Goal: Book appointment/travel/reservation

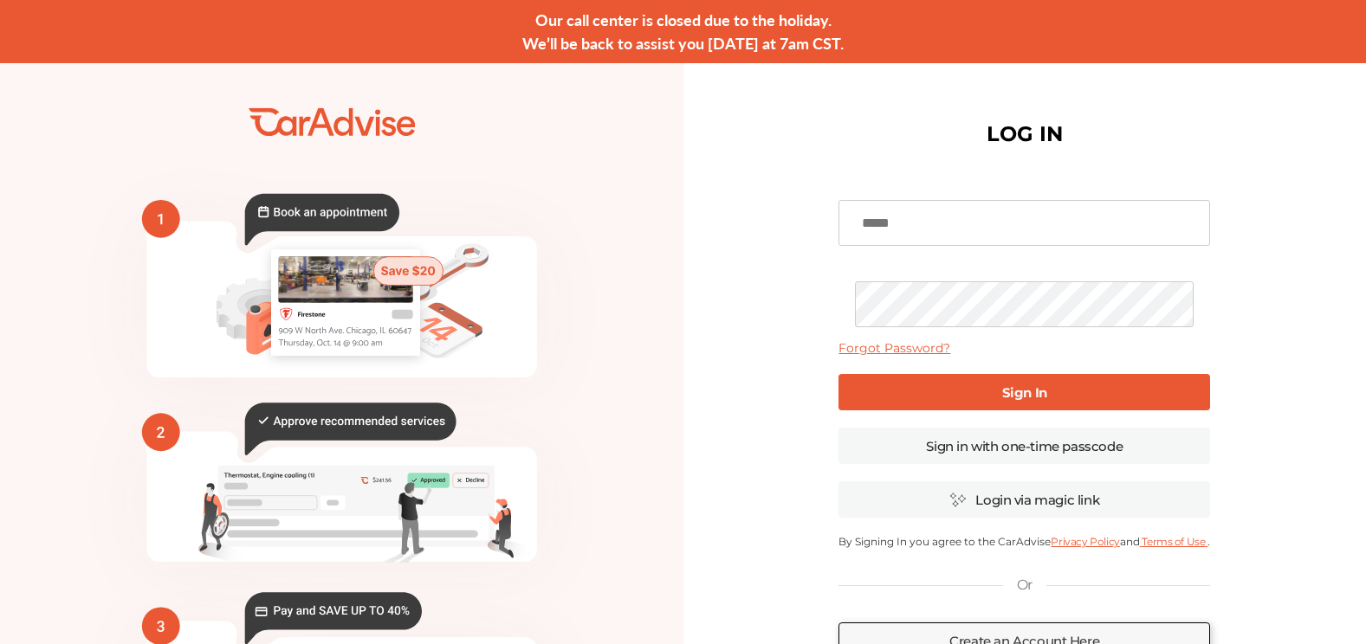
type input "**********"
click at [944, 222] on input "**********" at bounding box center [1024, 223] width 372 height 46
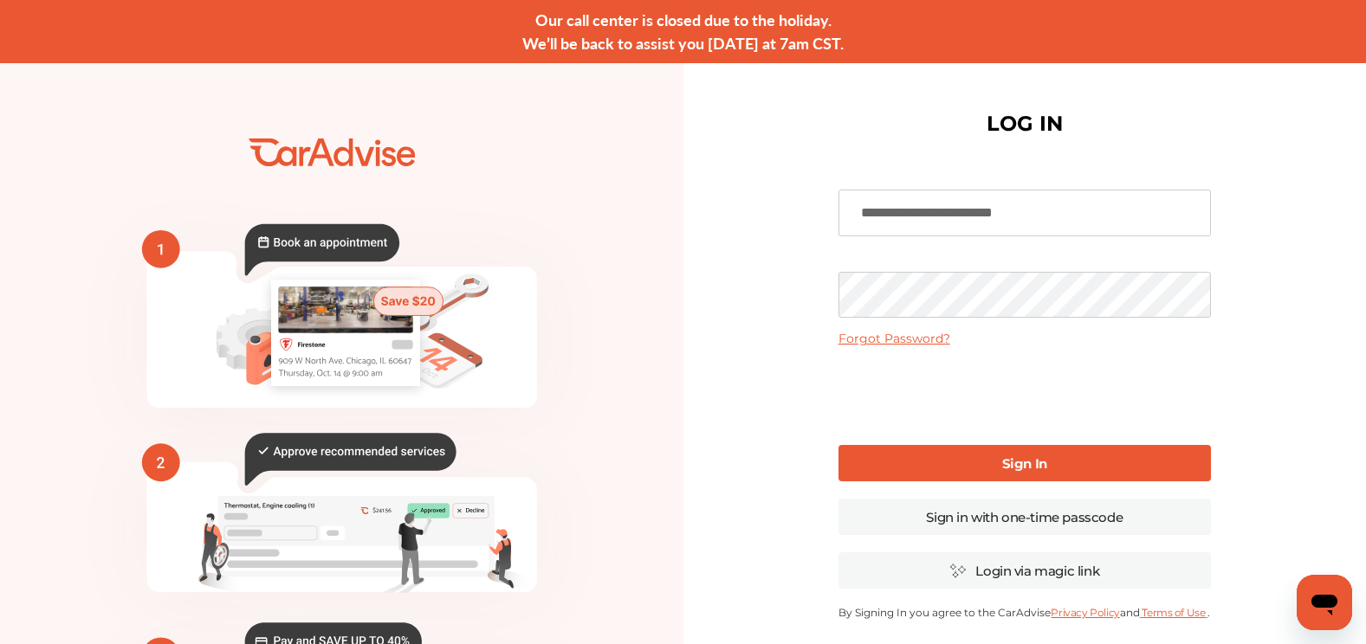
click at [730, 378] on div "**********" at bounding box center [1024, 485] width 683 height 844
click at [860, 461] on link "Sign In" at bounding box center [1024, 463] width 372 height 36
click at [982, 465] on link "Sign In" at bounding box center [1024, 463] width 372 height 36
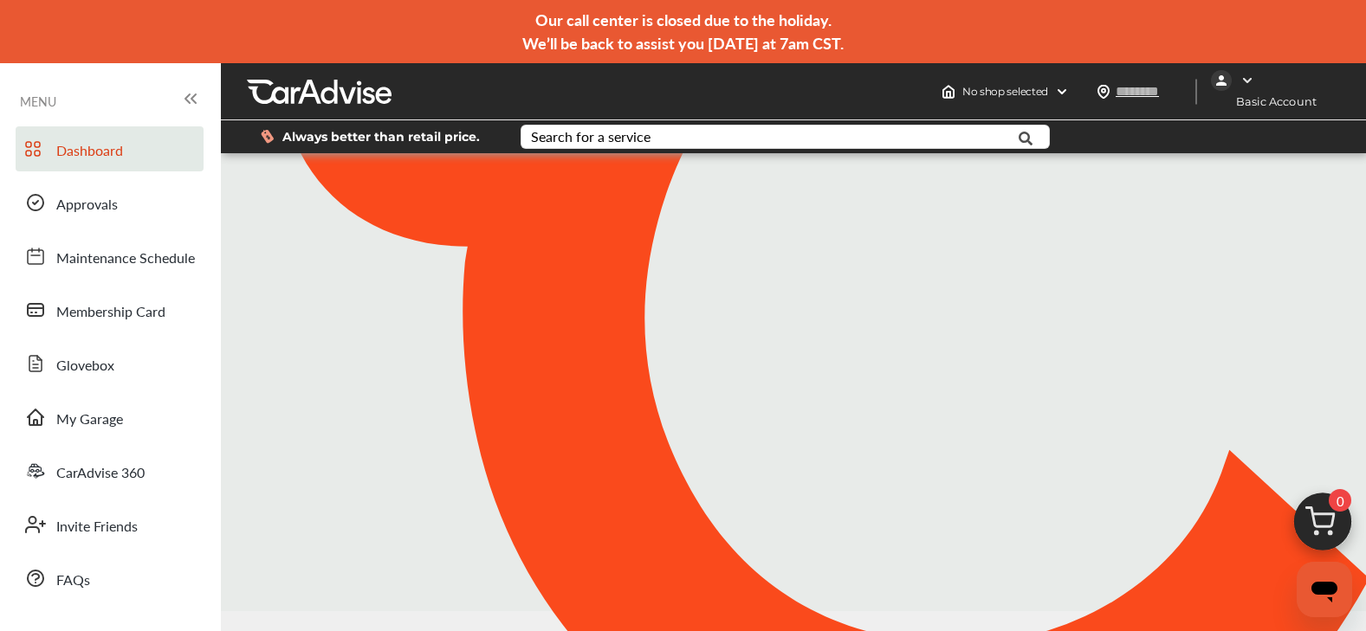
type input "*****"
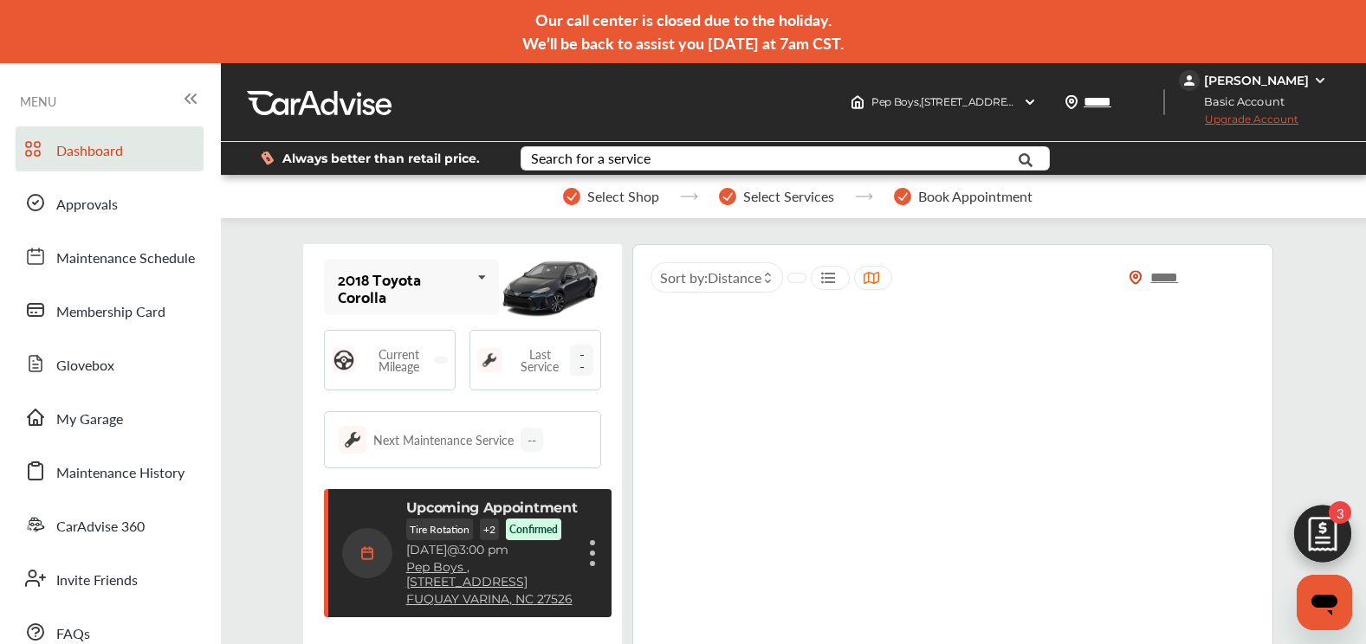
scroll to position [281, 0]
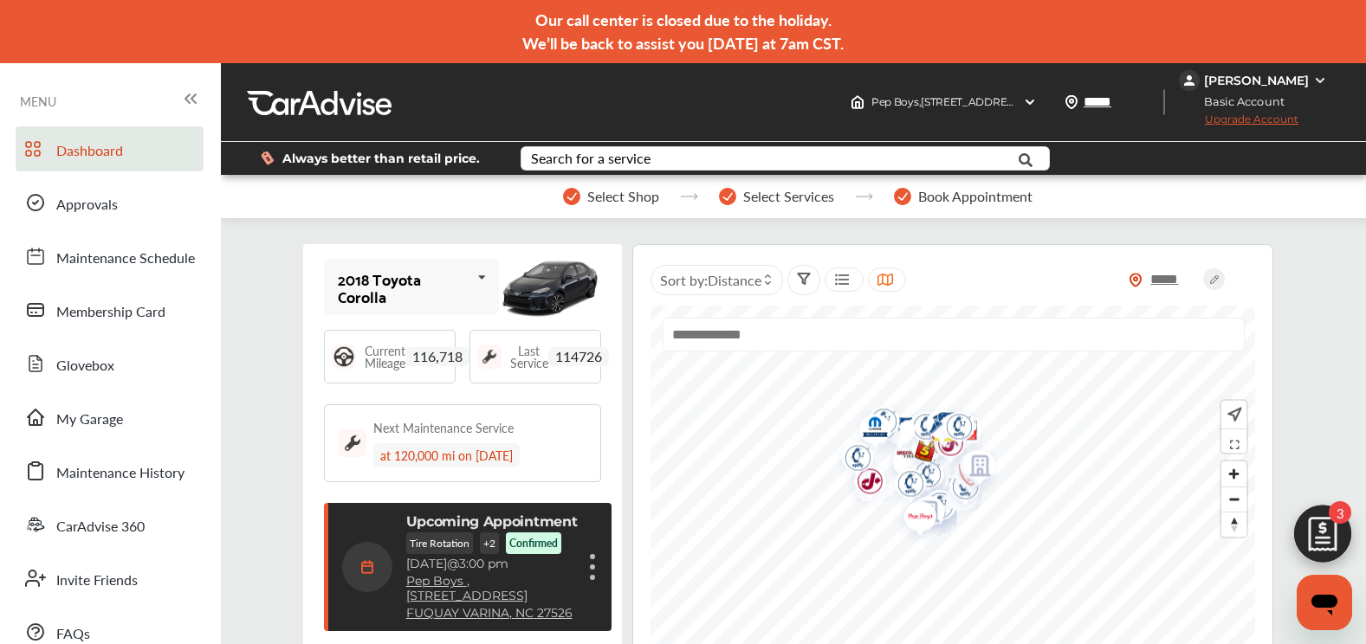
click at [587, 566] on div "Cancel appointment Modify appointment Show details" at bounding box center [592, 567] width 10 height 31
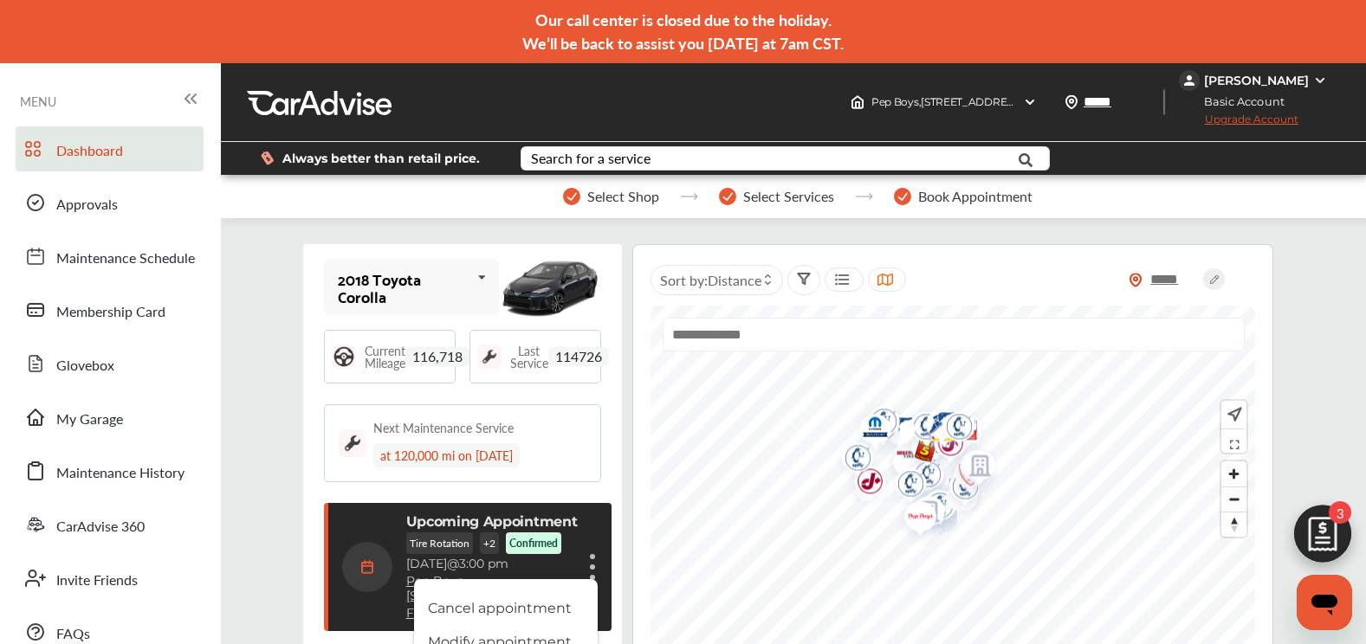
scroll to position [87, 0]
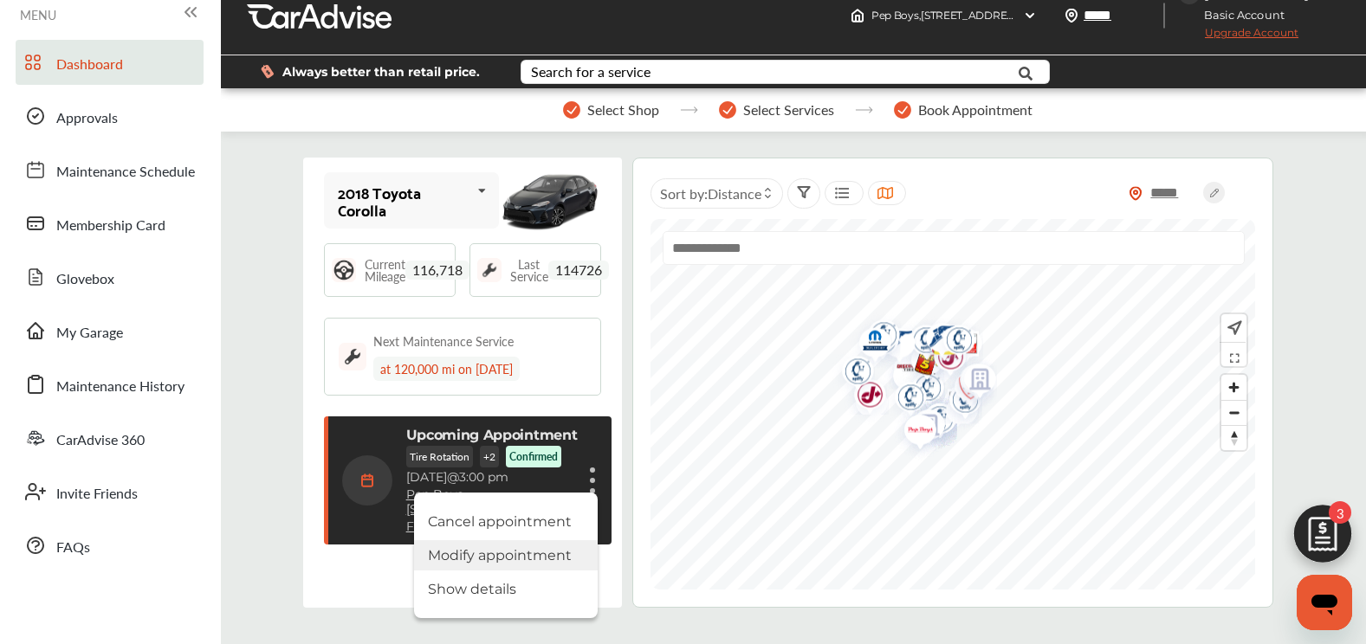
click at [520, 552] on li "Modify appointment" at bounding box center [506, 555] width 184 height 30
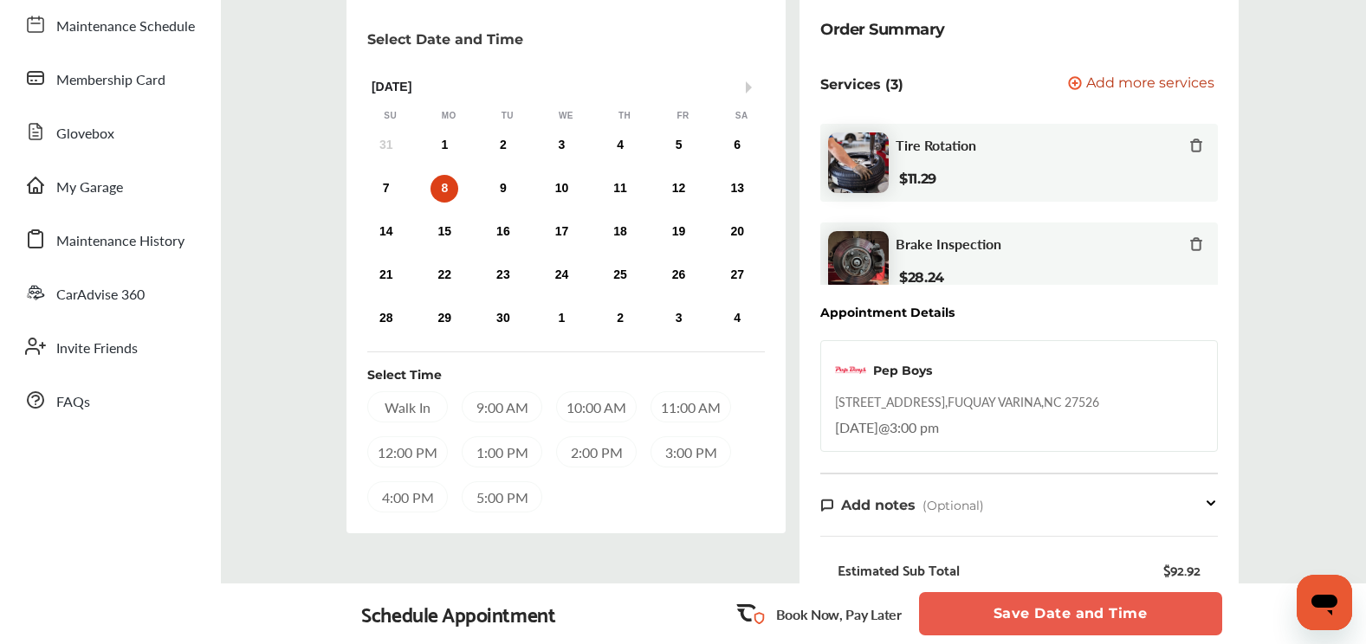
scroll to position [260, 0]
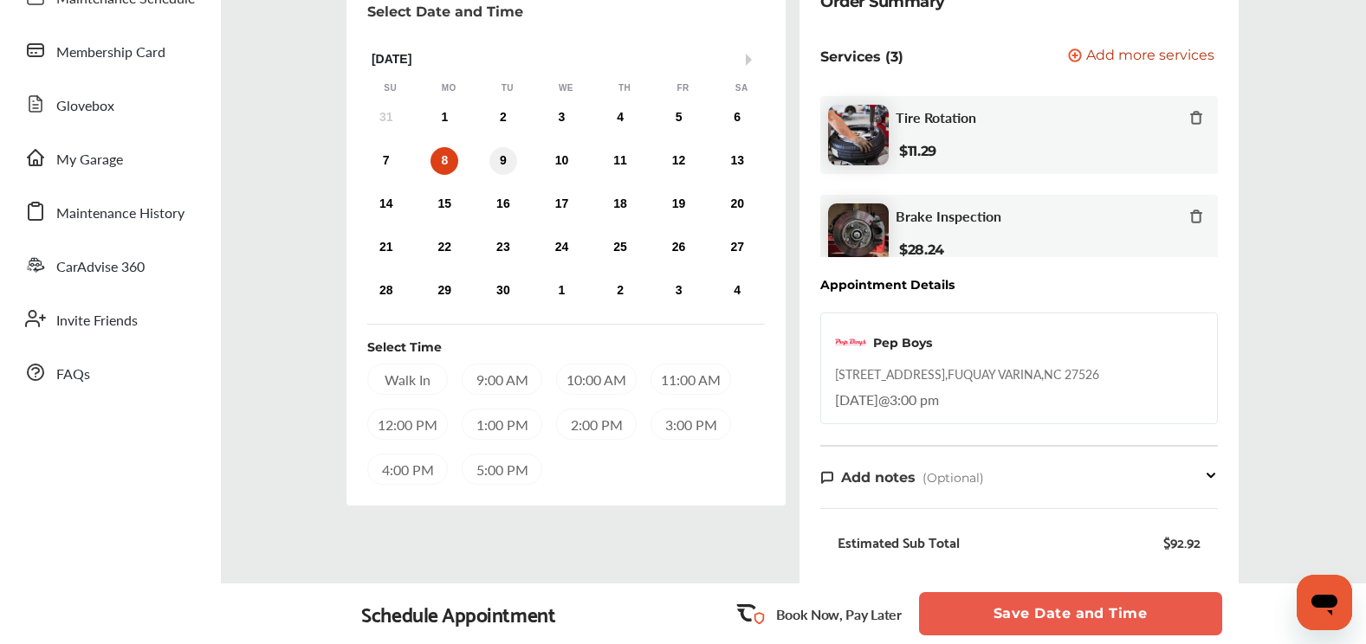
click at [504, 159] on div "9" at bounding box center [503, 161] width 28 height 28
click at [676, 381] on div "11:00 AM" at bounding box center [690, 379] width 81 height 31
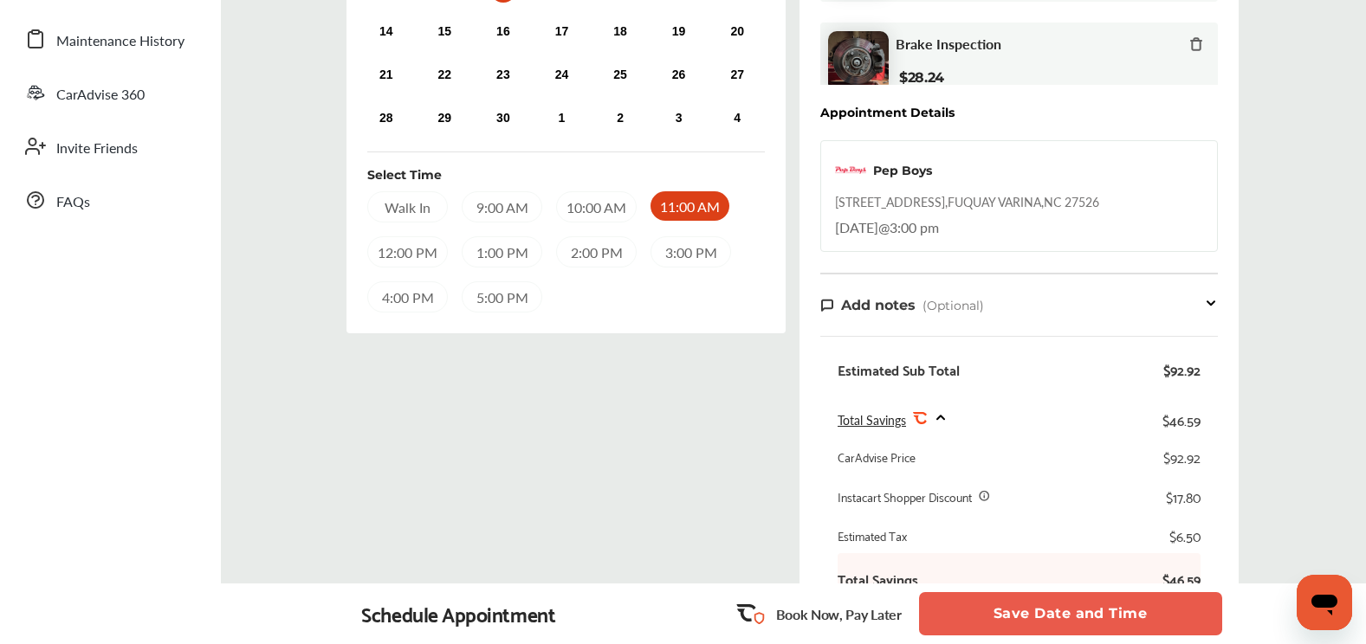
scroll to position [433, 0]
click at [1095, 612] on button "Save Date and Time" at bounding box center [1070, 613] width 303 height 43
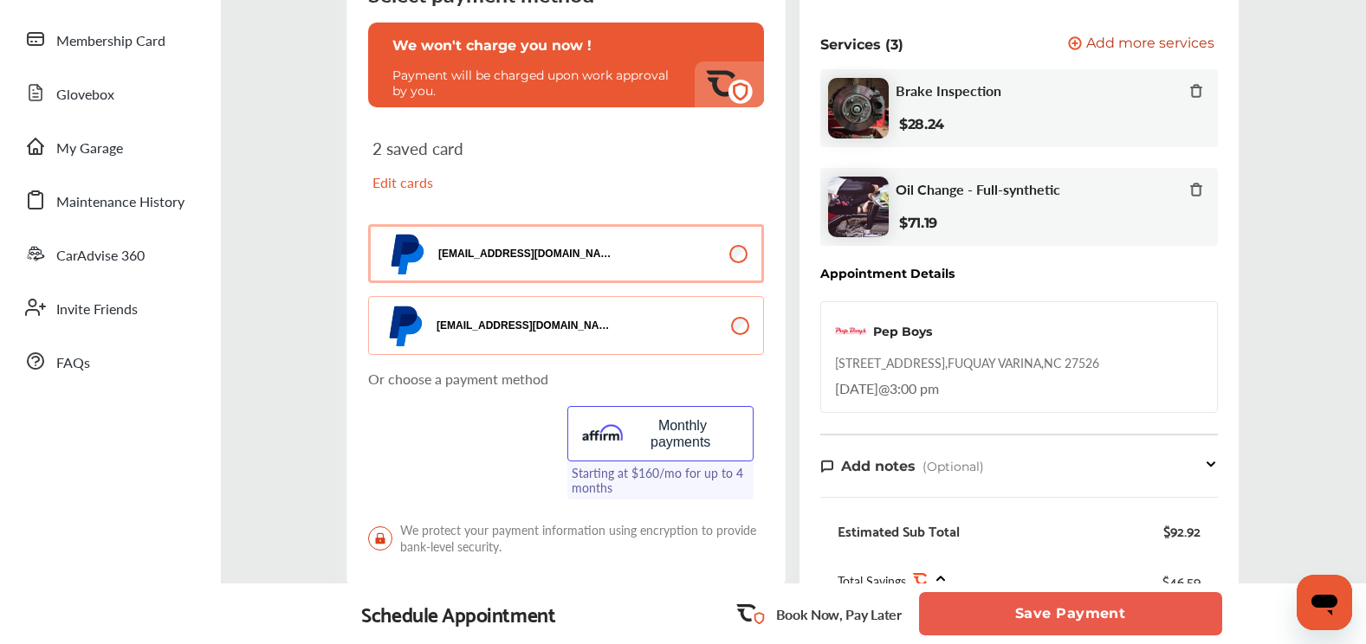
scroll to position [275, 0]
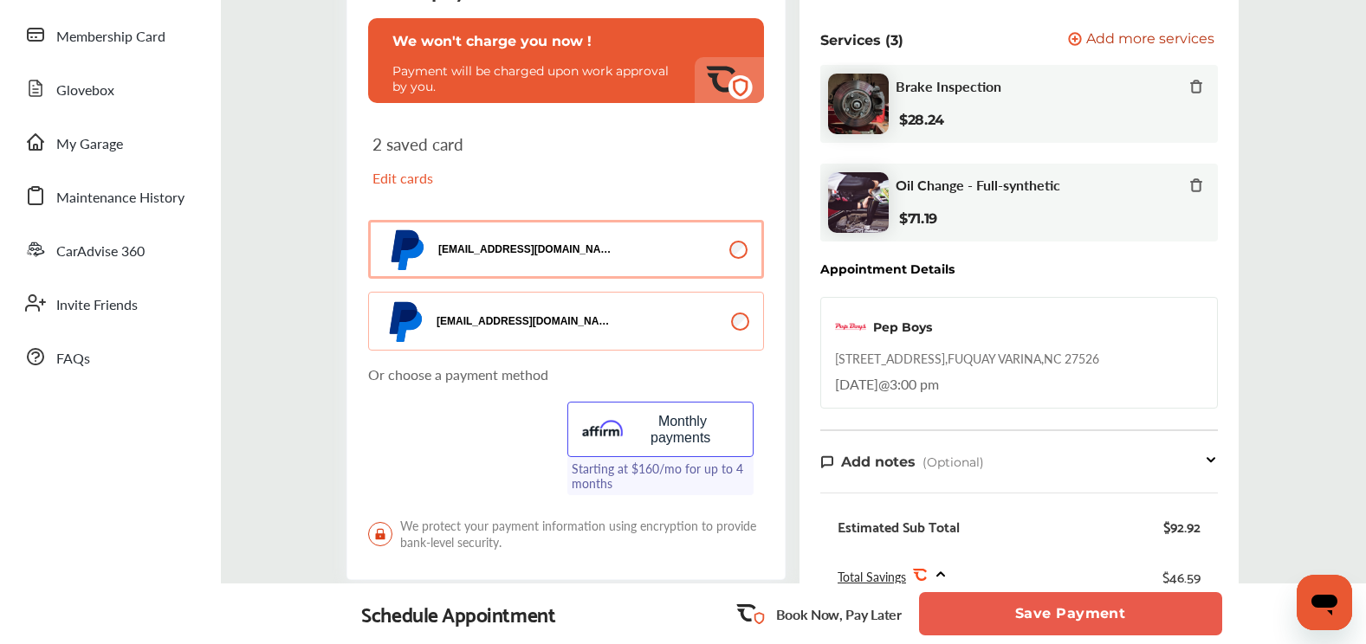
click at [1119, 617] on button "Save Payment" at bounding box center [1070, 613] width 303 height 43
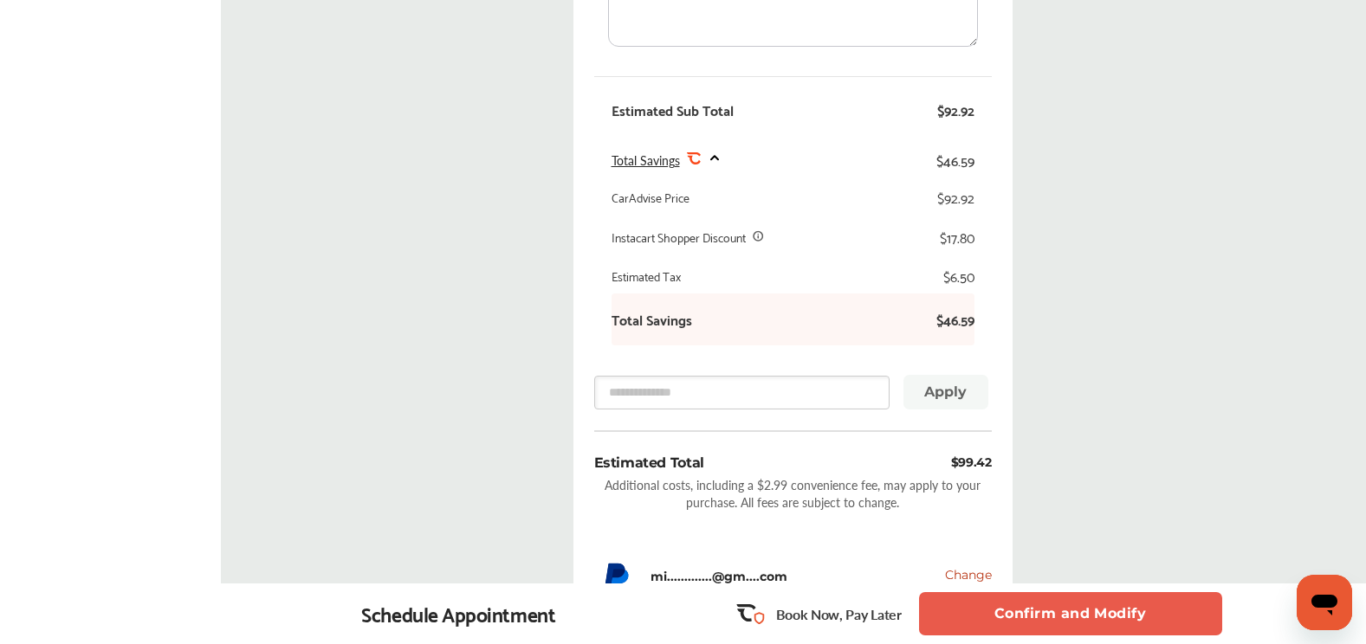
scroll to position [866, 0]
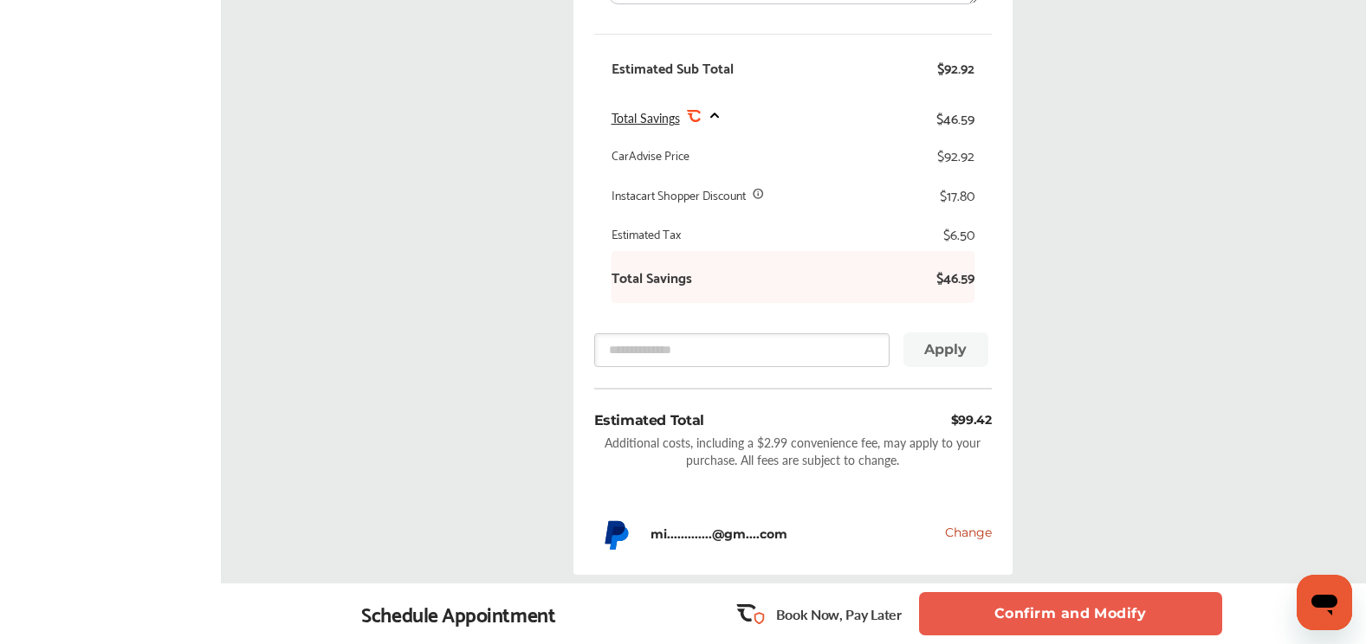
click at [1009, 619] on button "Confirm and Modify" at bounding box center [1070, 613] width 303 height 43
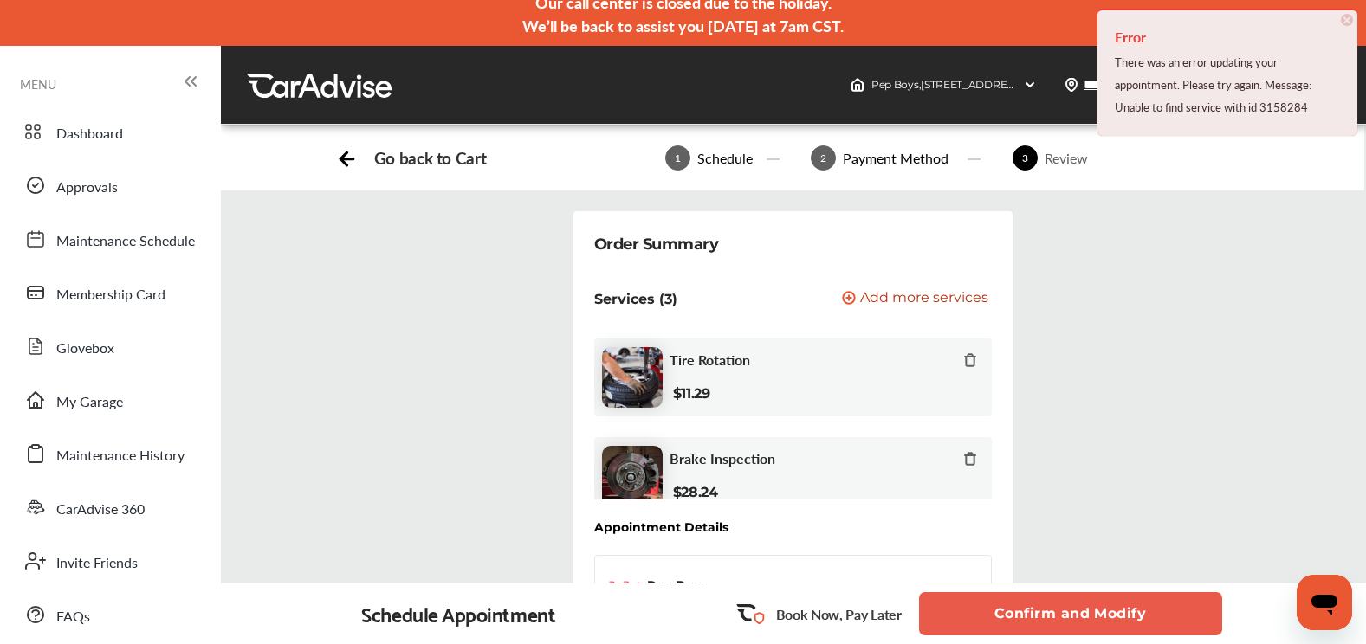
scroll to position [0, 0]
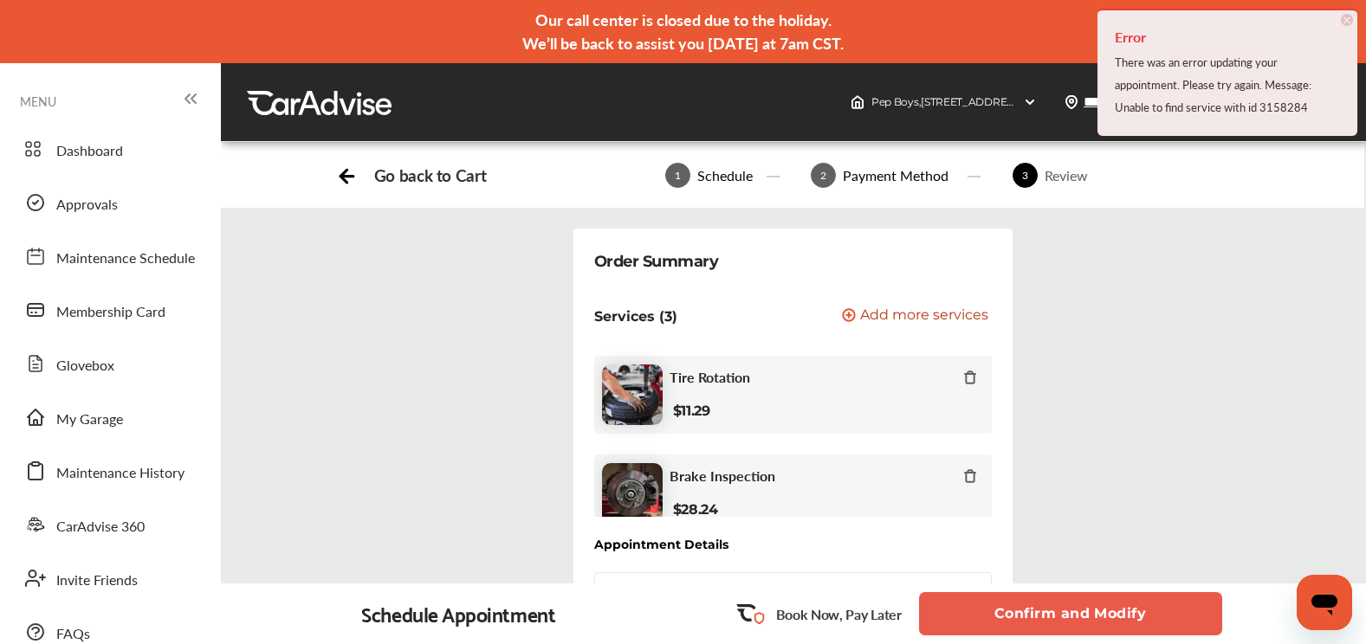
click at [352, 190] on div "Go back to Cart 1 Schedule 2 Payment Method 3 Review" at bounding box center [792, 175] width 1143 height 65
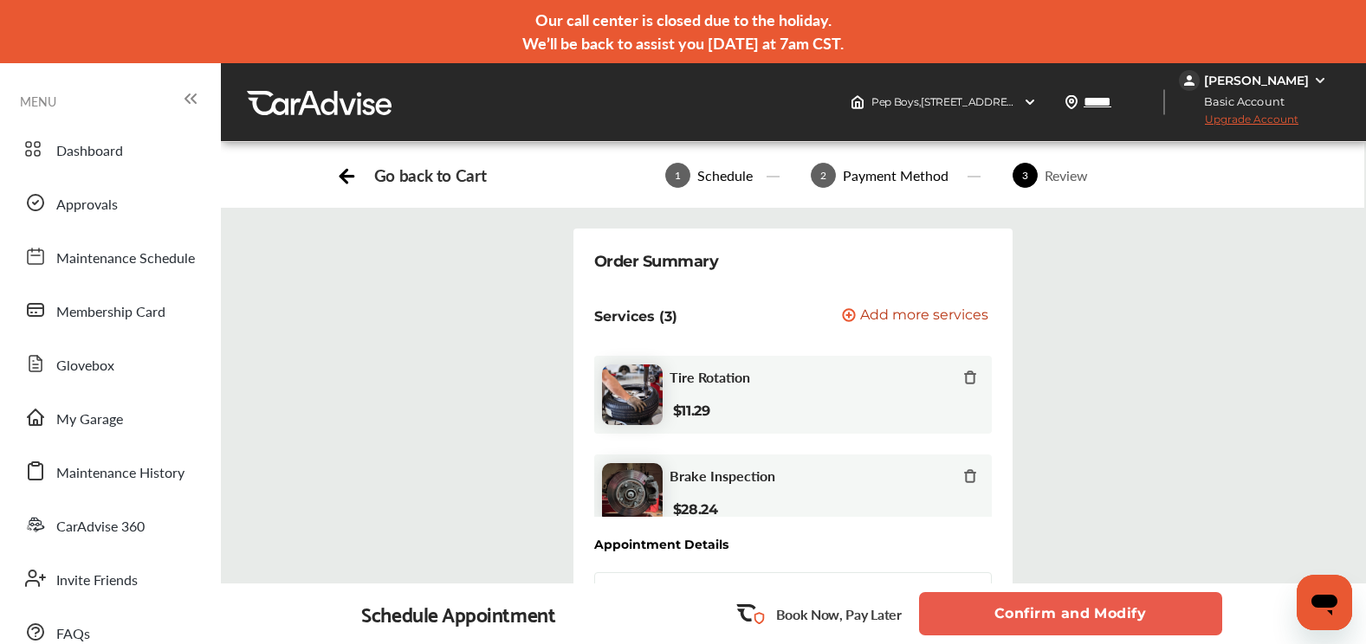
click at [352, 176] on icon at bounding box center [346, 176] width 13 height 0
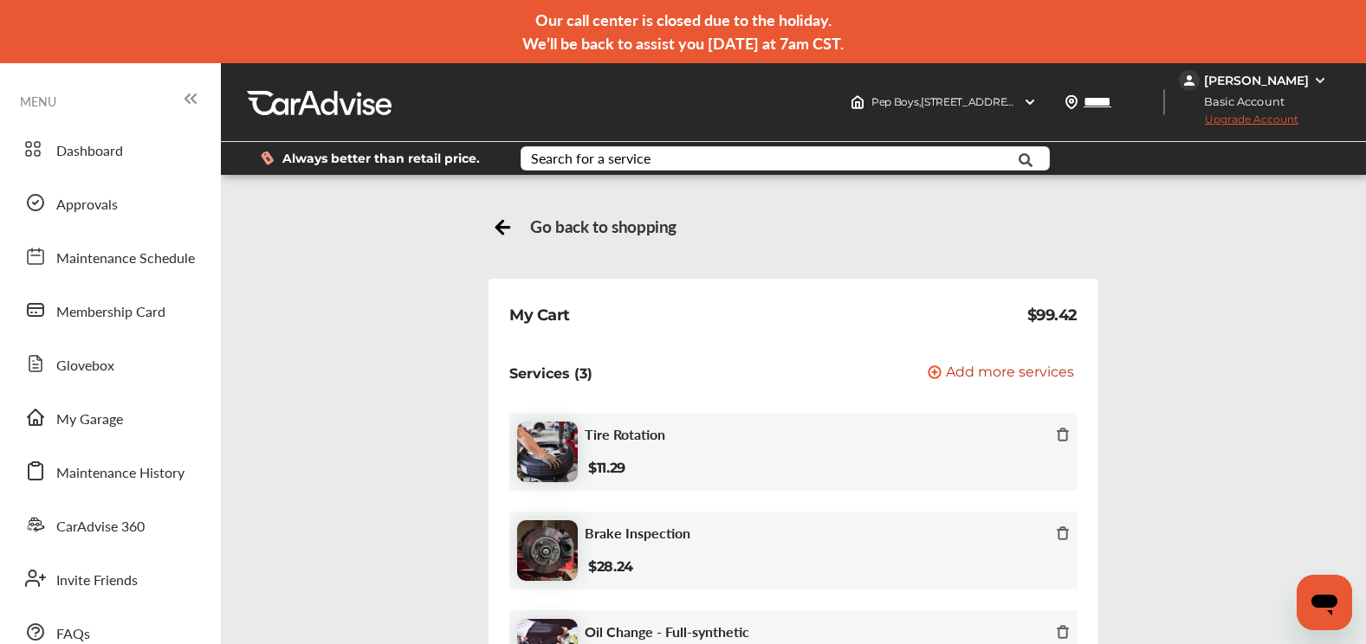
click at [496, 233] on icon at bounding box center [503, 225] width 22 height 22
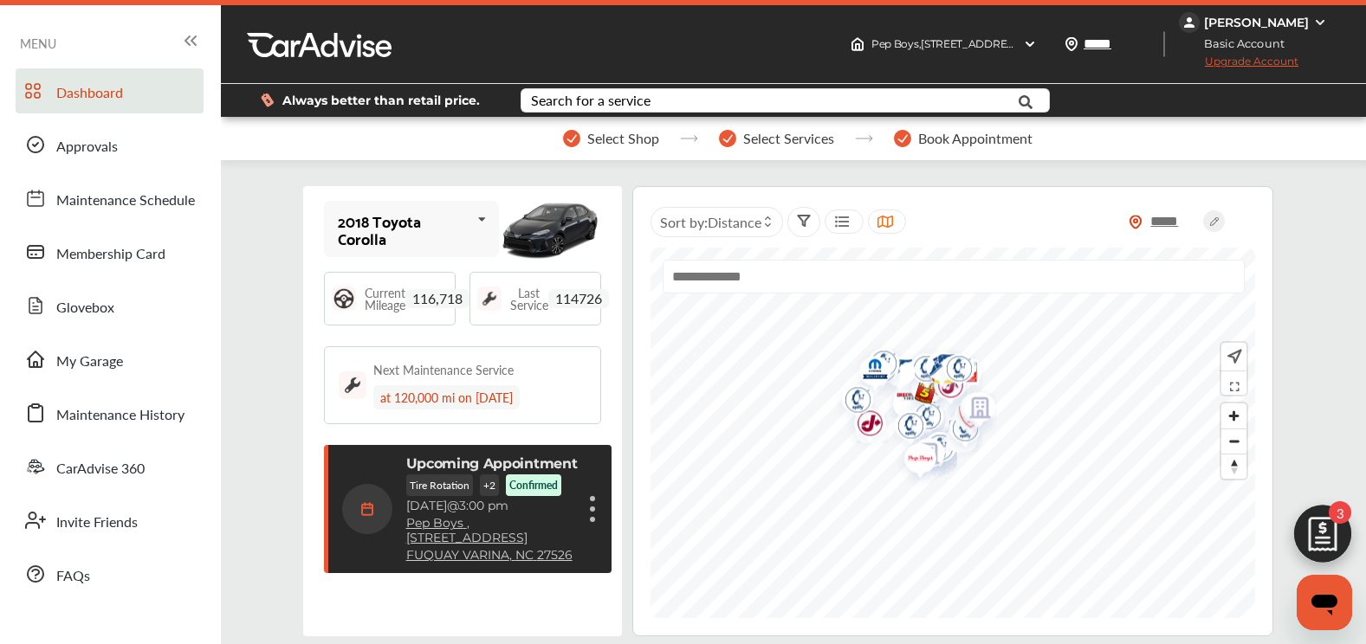
scroll to position [87, 0]
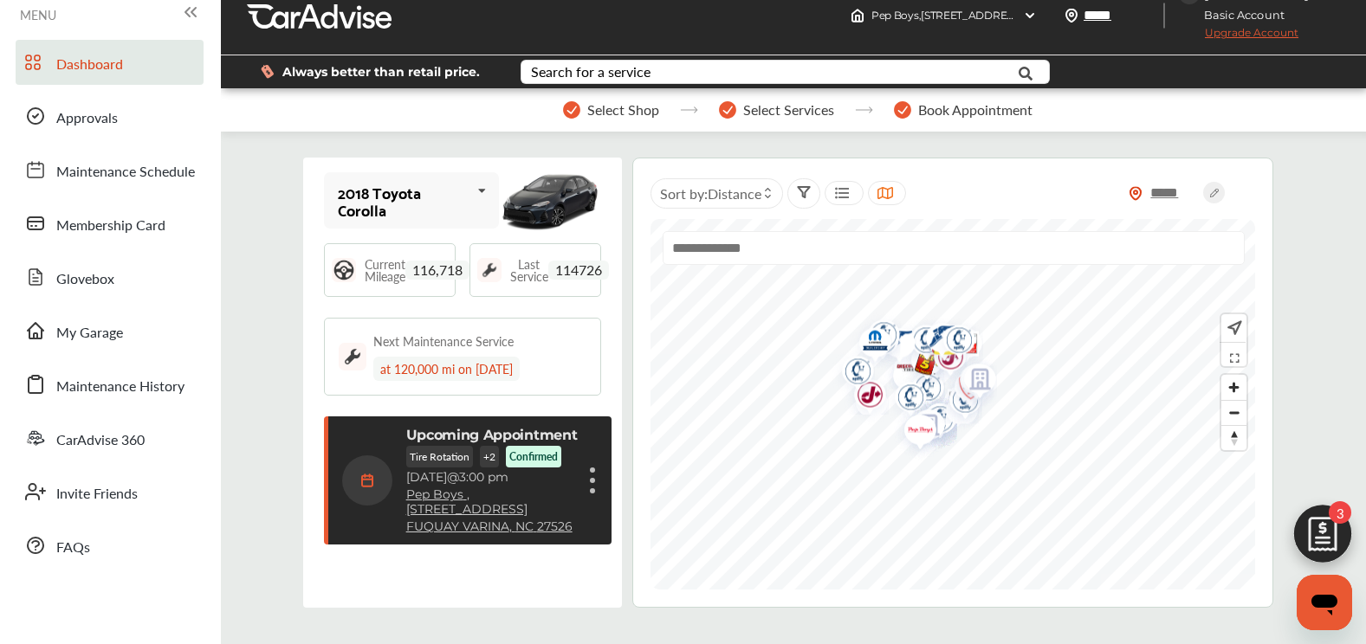
click at [590, 480] on figure at bounding box center [592, 480] width 5 height 5
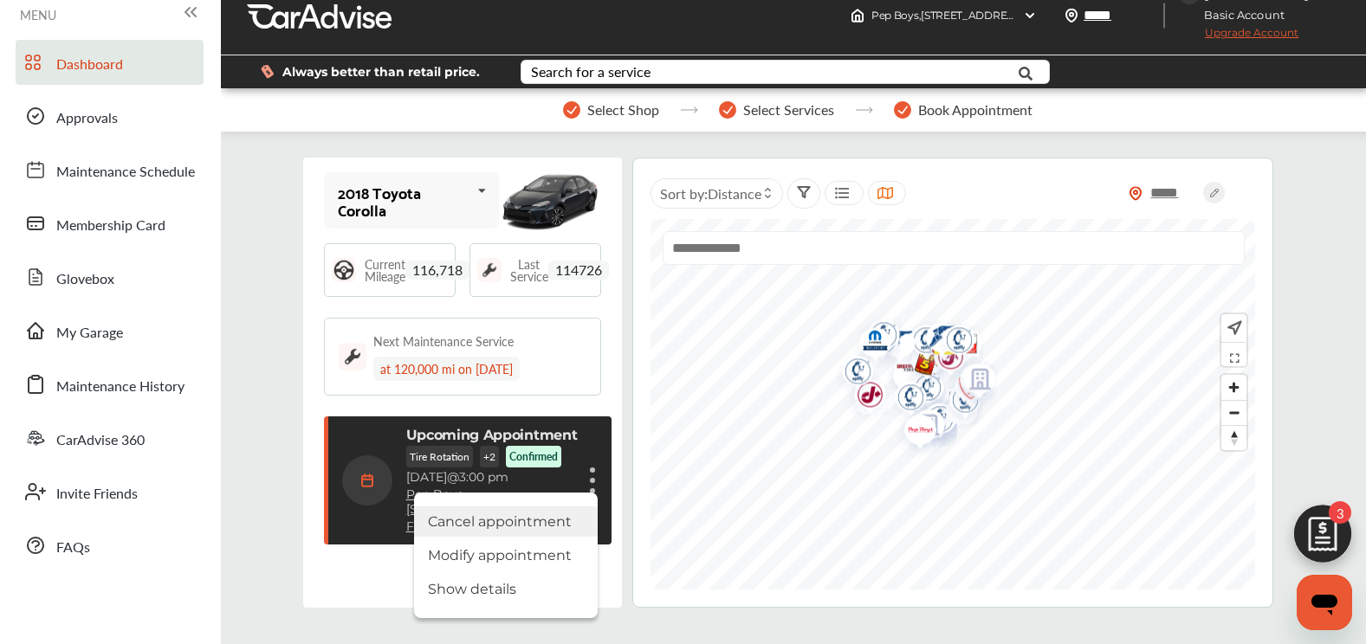
click at [546, 520] on li "Cancel appointment" at bounding box center [506, 522] width 184 height 30
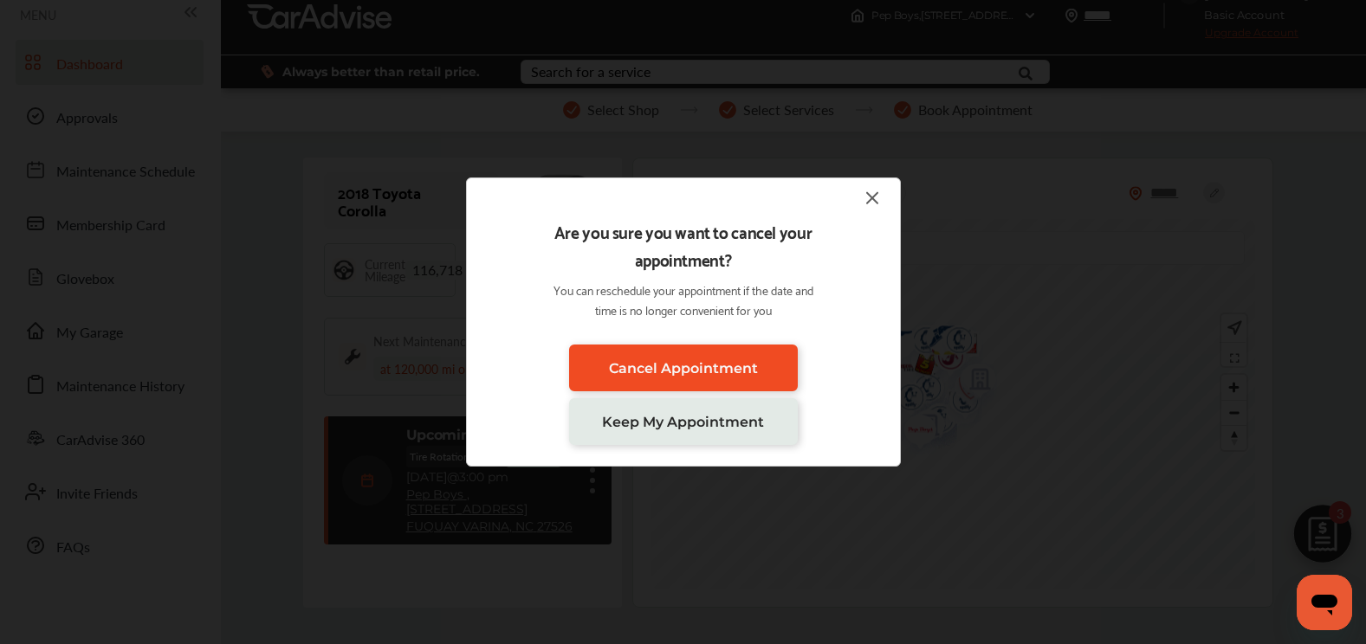
click at [708, 366] on span "Cancel Appointment" at bounding box center [683, 368] width 149 height 16
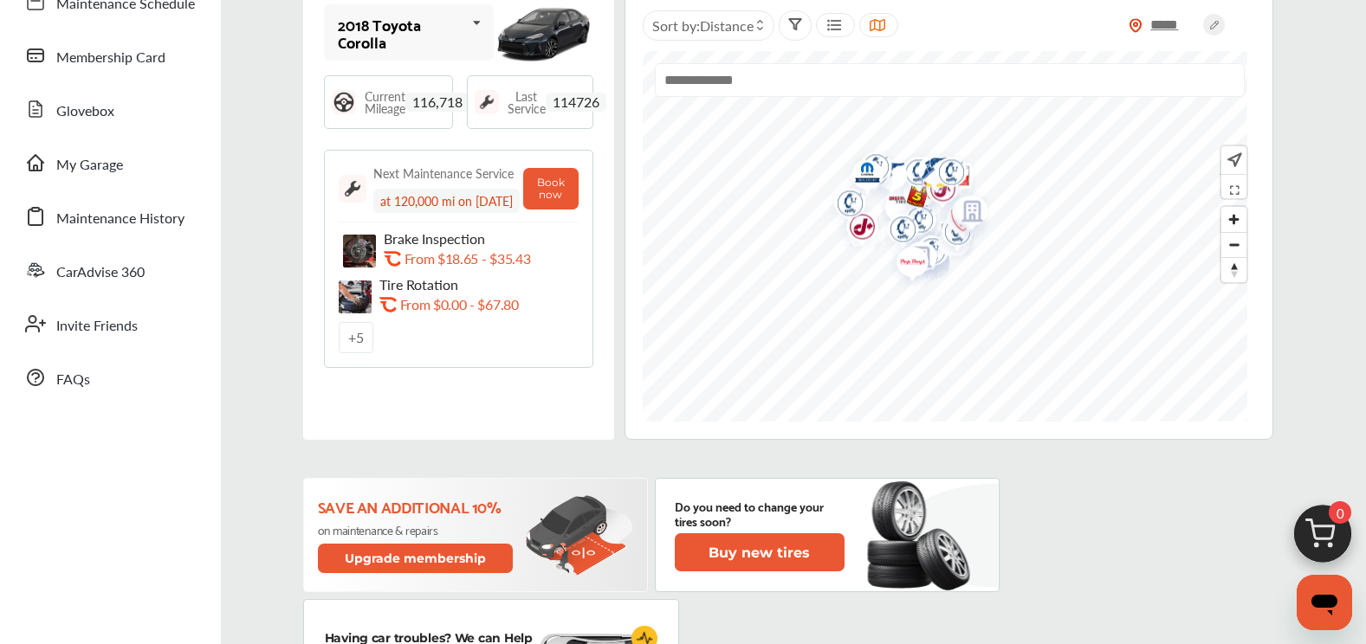
scroll to position [260, 0]
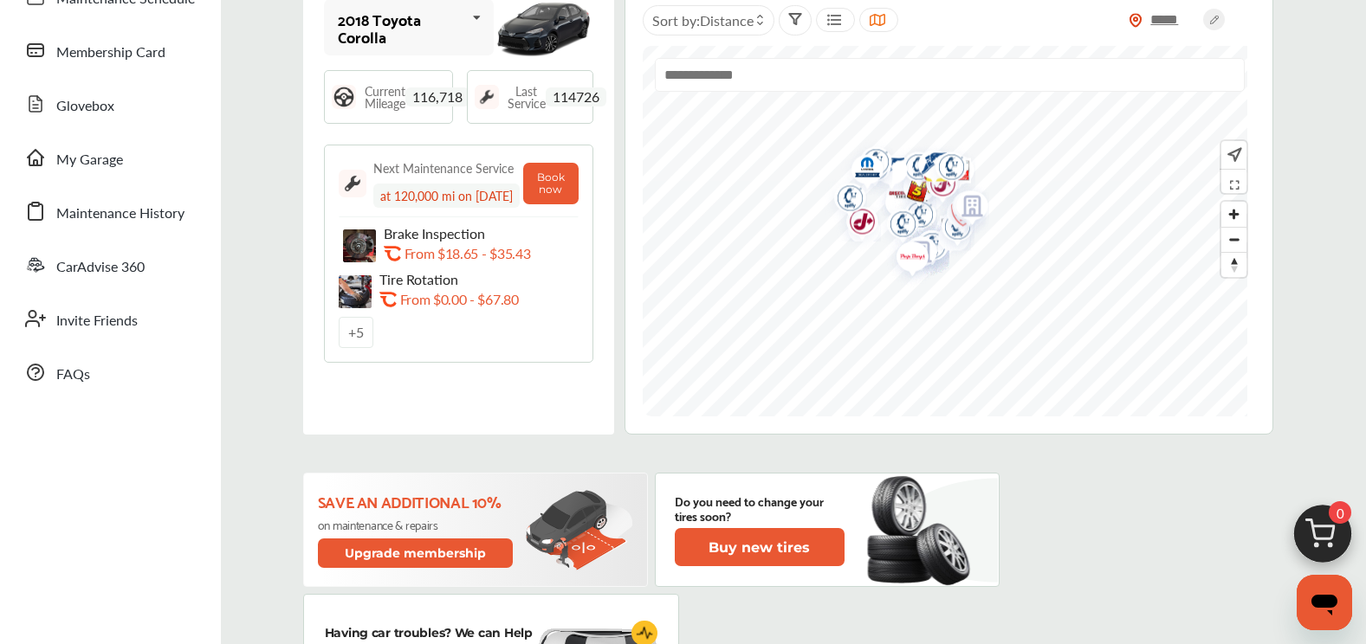
click at [358, 348] on div "+ 5" at bounding box center [356, 332] width 35 height 31
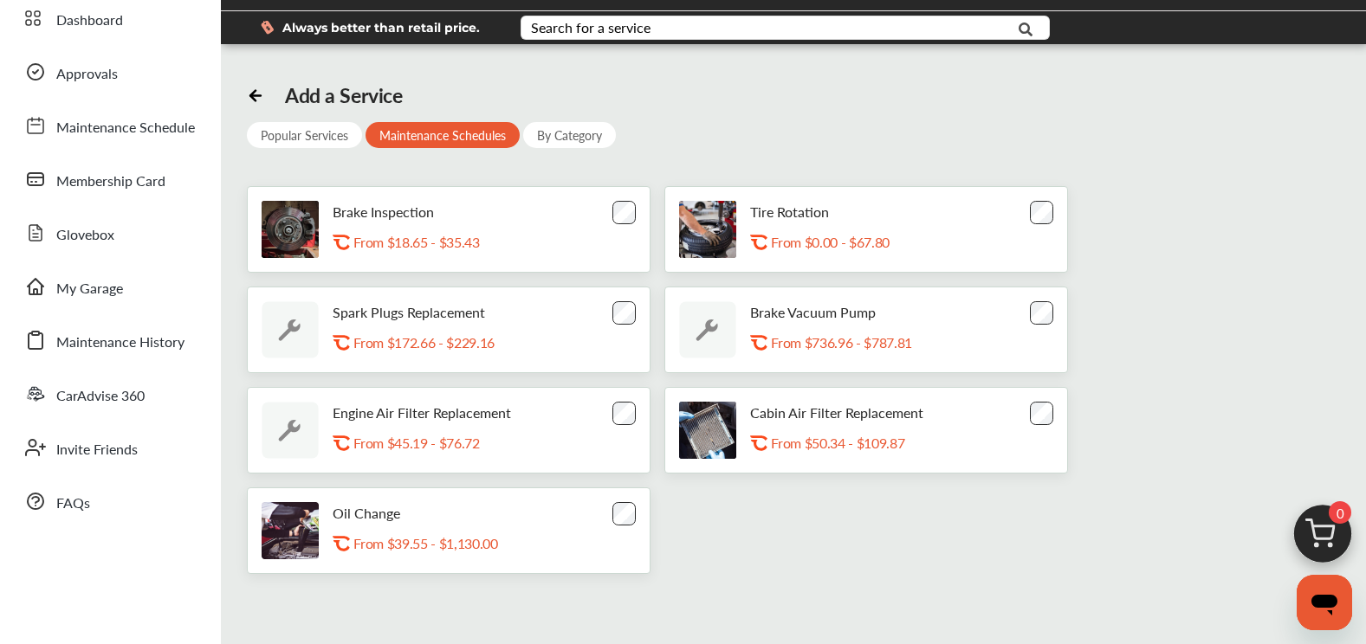
scroll to position [173, 0]
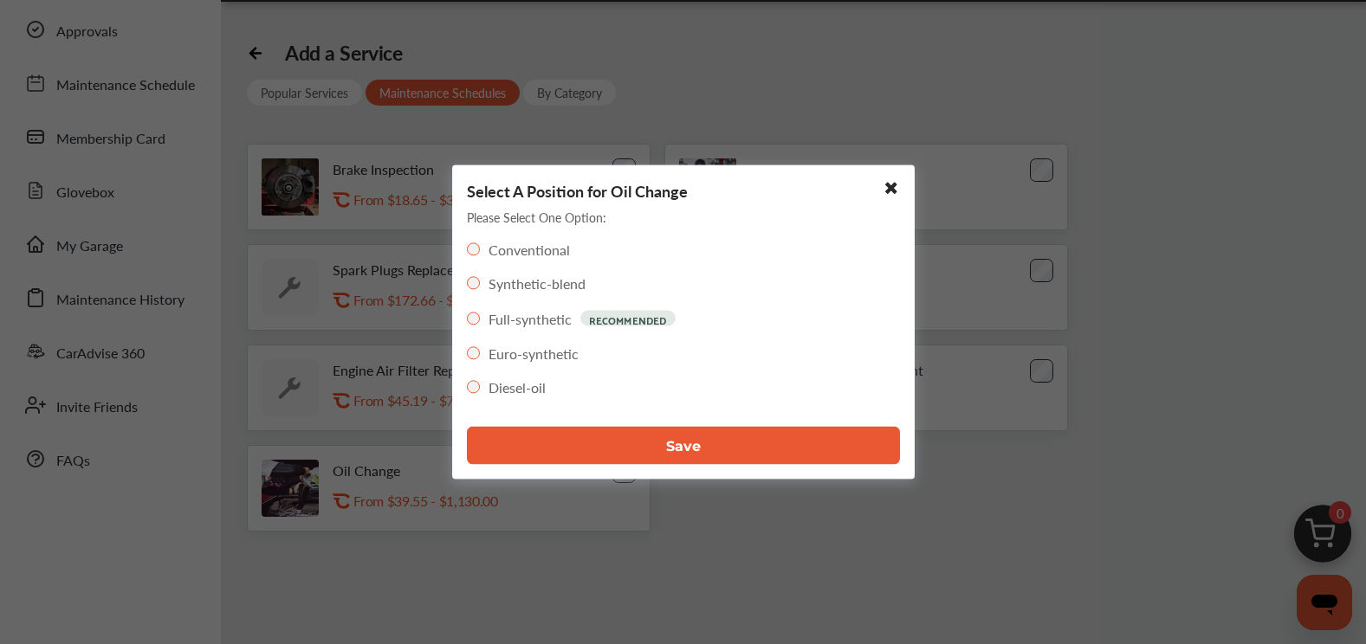
click at [647, 444] on button "Save" at bounding box center [683, 446] width 433 height 38
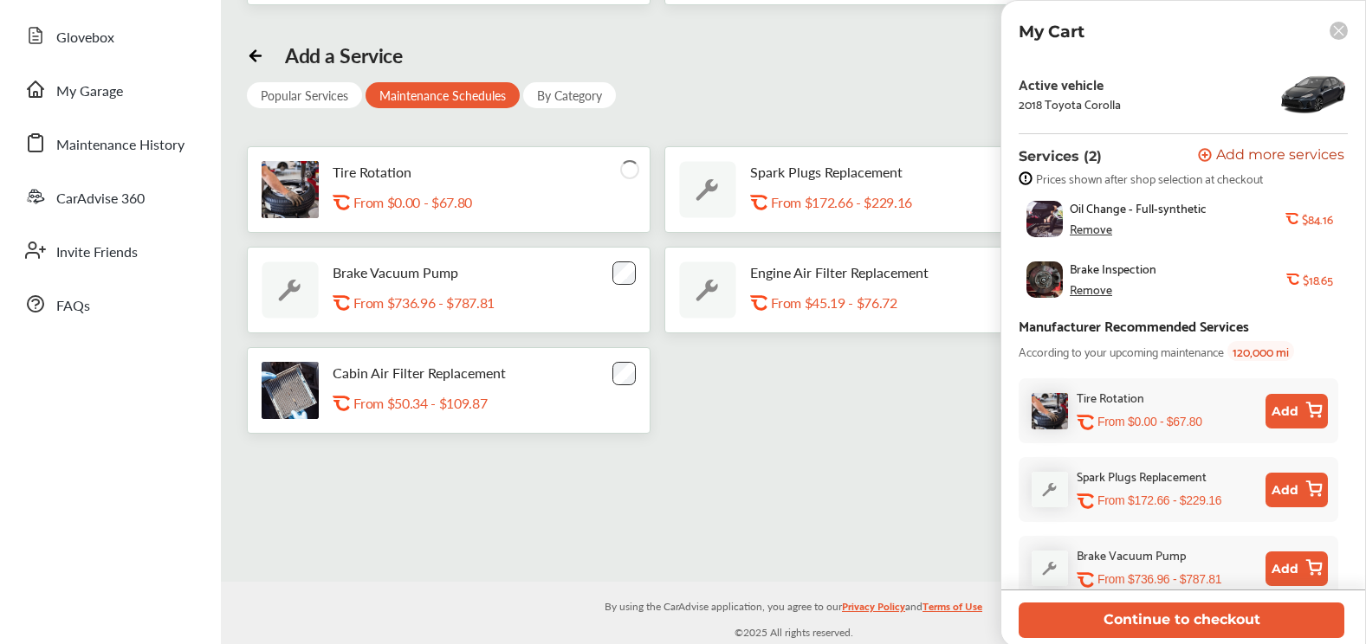
scroll to position [87, 0]
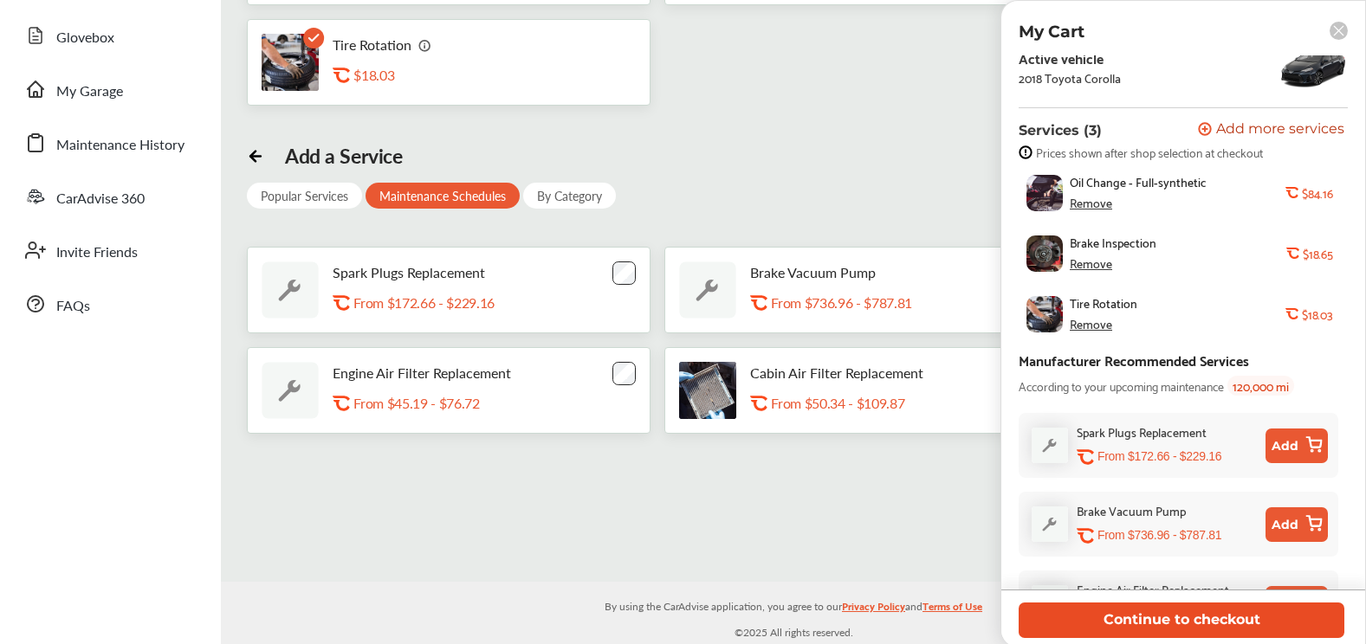
click at [1208, 617] on button "Continue to checkout" at bounding box center [1181, 621] width 326 height 36
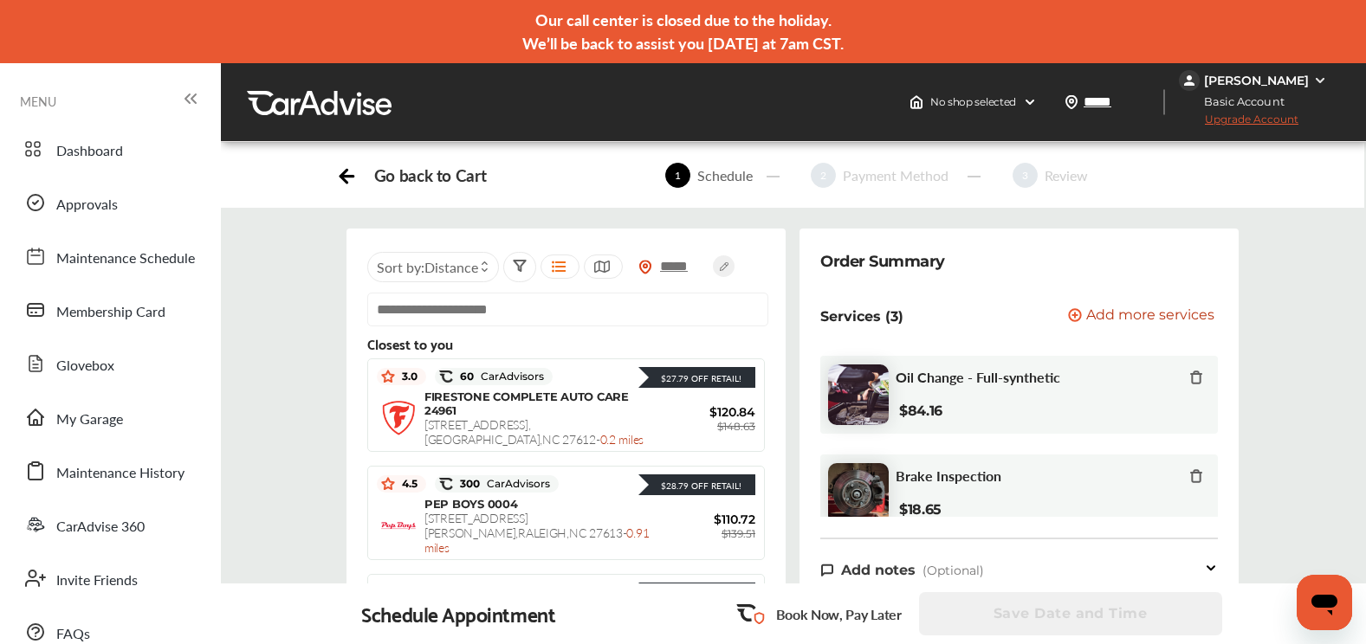
click at [723, 265] on circle at bounding box center [724, 266] width 22 height 22
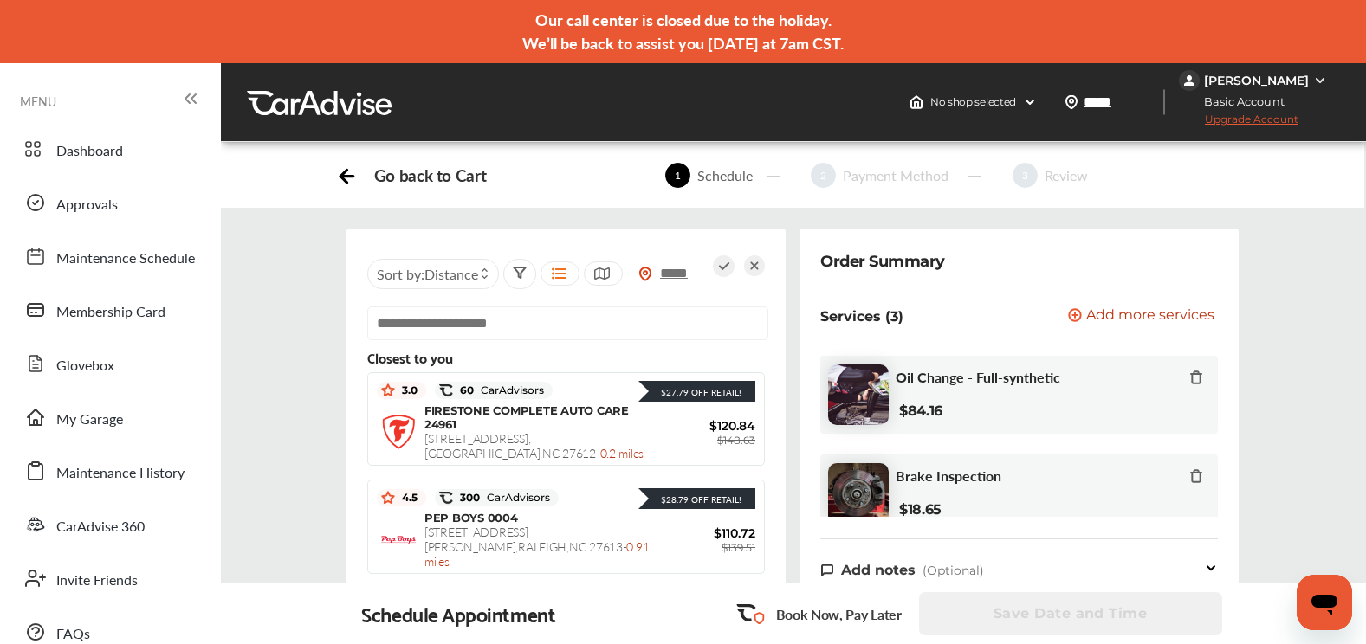
click at [414, 276] on span "Sort by : Distance" at bounding box center [427, 274] width 101 height 20
click at [751, 268] on icon at bounding box center [754, 266] width 8 height 8
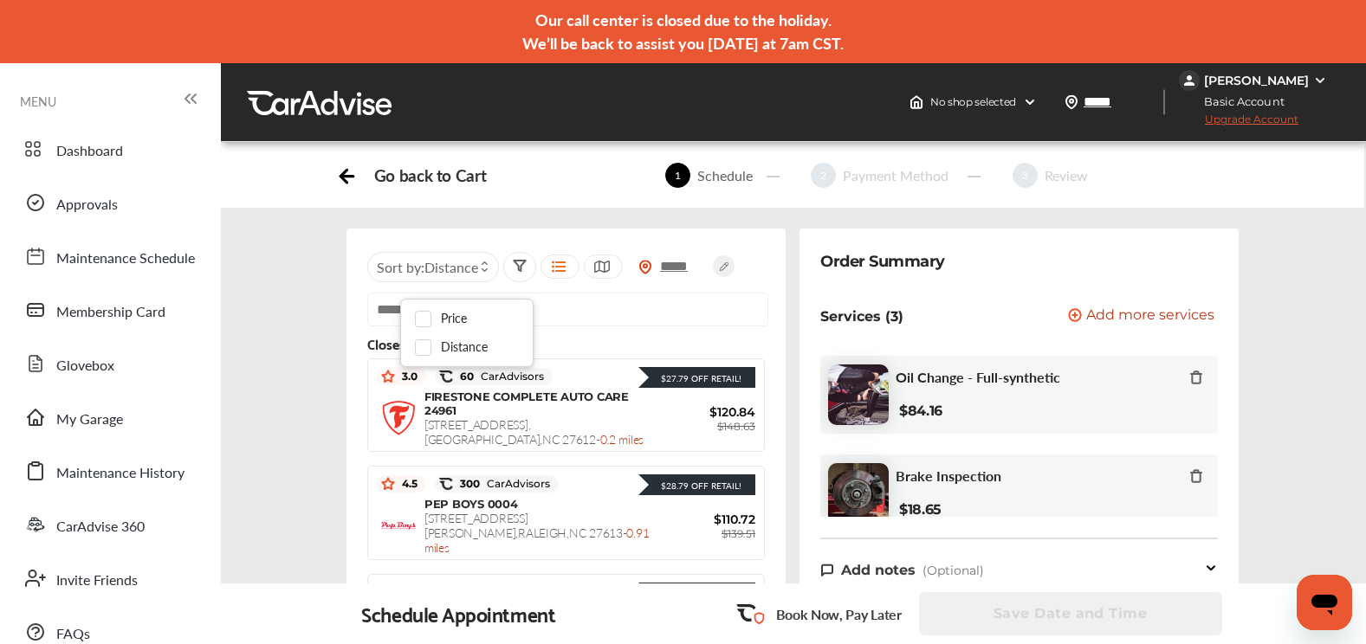
click at [719, 268] on circle at bounding box center [724, 266] width 22 height 22
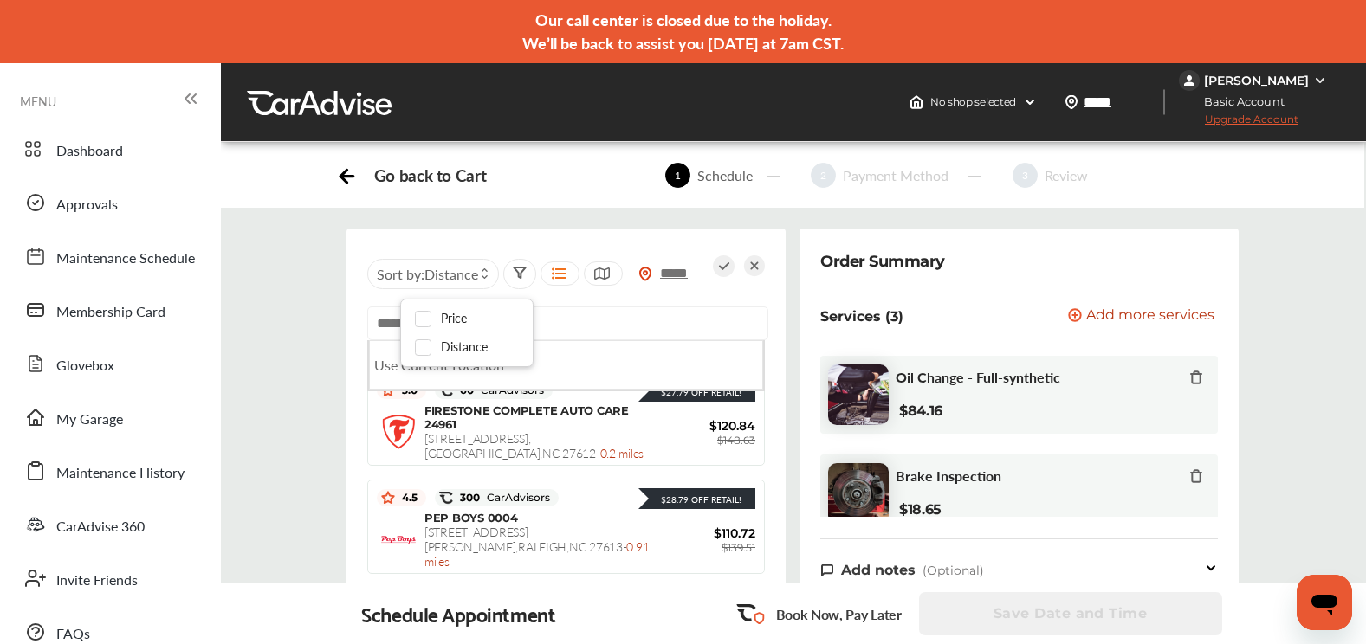
click at [667, 324] on input "text" at bounding box center [567, 324] width 401 height 34
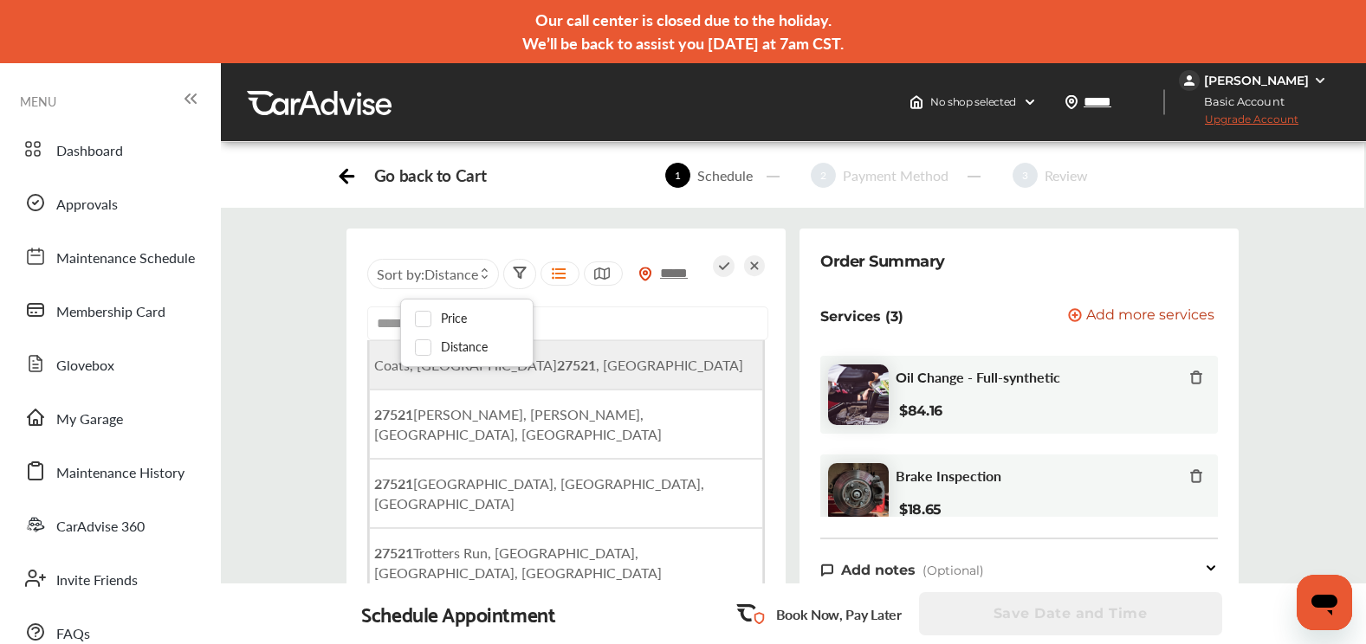
click at [637, 372] on li "Coats, [GEOGRAPHIC_DATA] , [GEOGRAPHIC_DATA]" at bounding box center [566, 364] width 394 height 49
type input "**********"
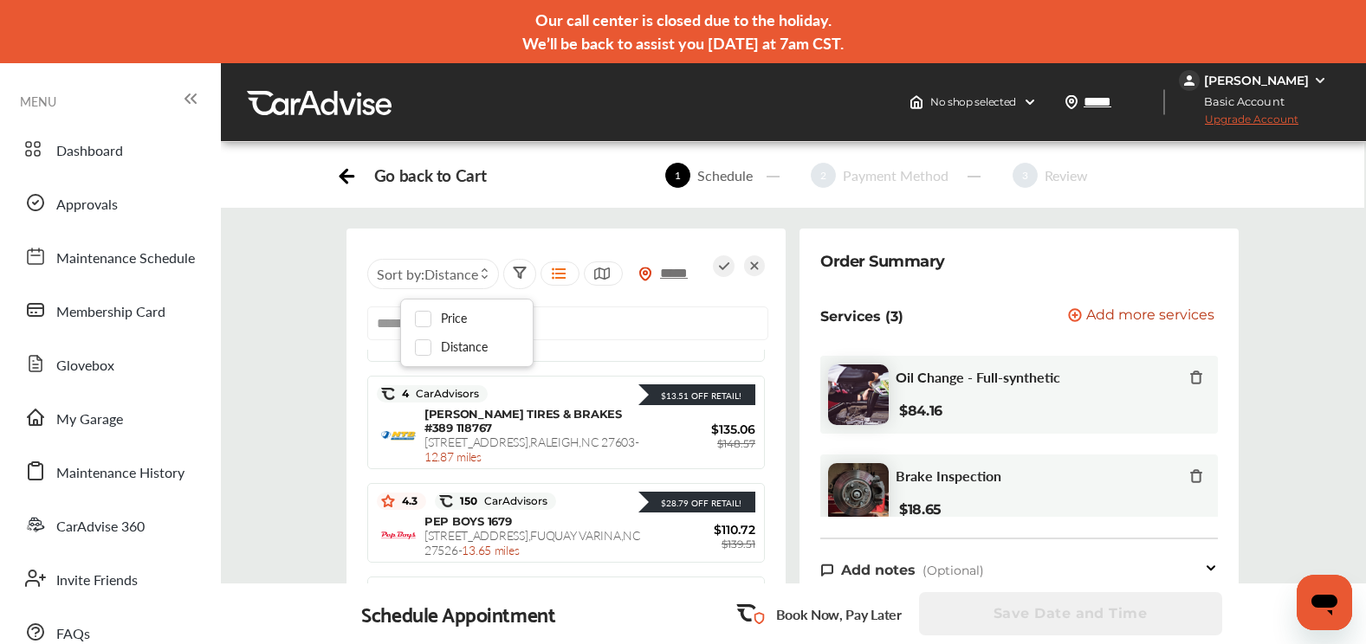
scroll to position [171, 0]
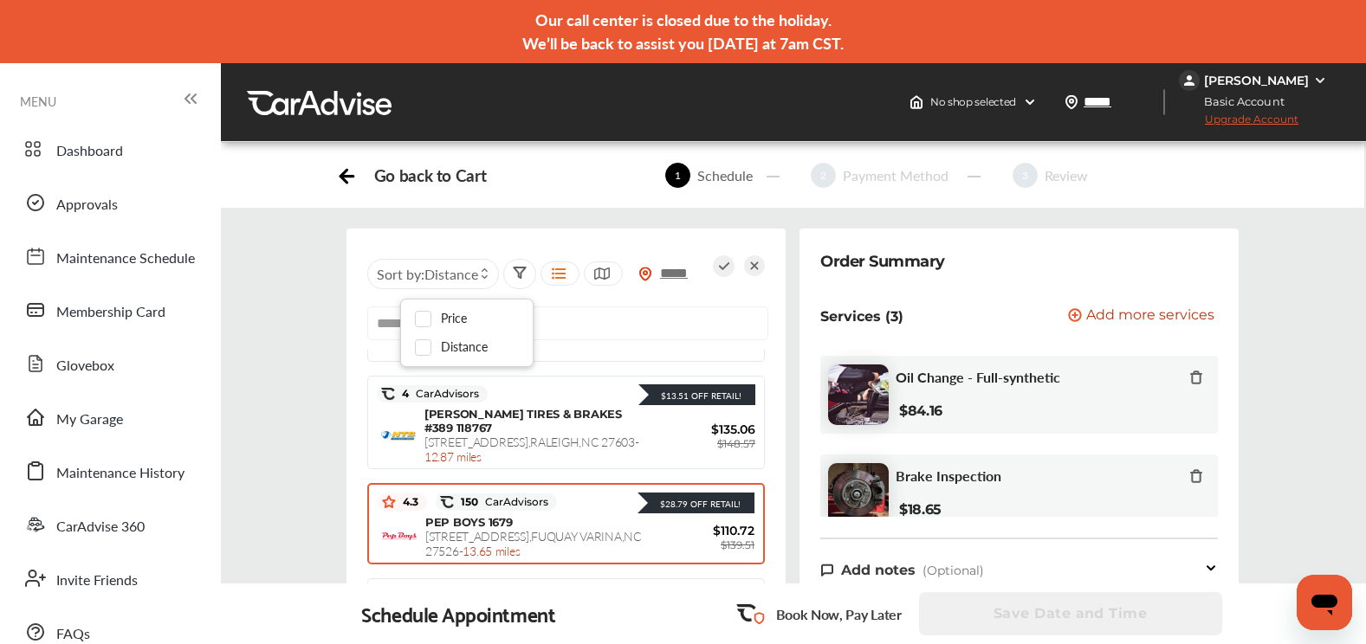
click at [596, 515] on div "PEP BOYS 1679 [STREET_ADDRESS] - 13.65 miles" at bounding box center [537, 536] width 225 height 43
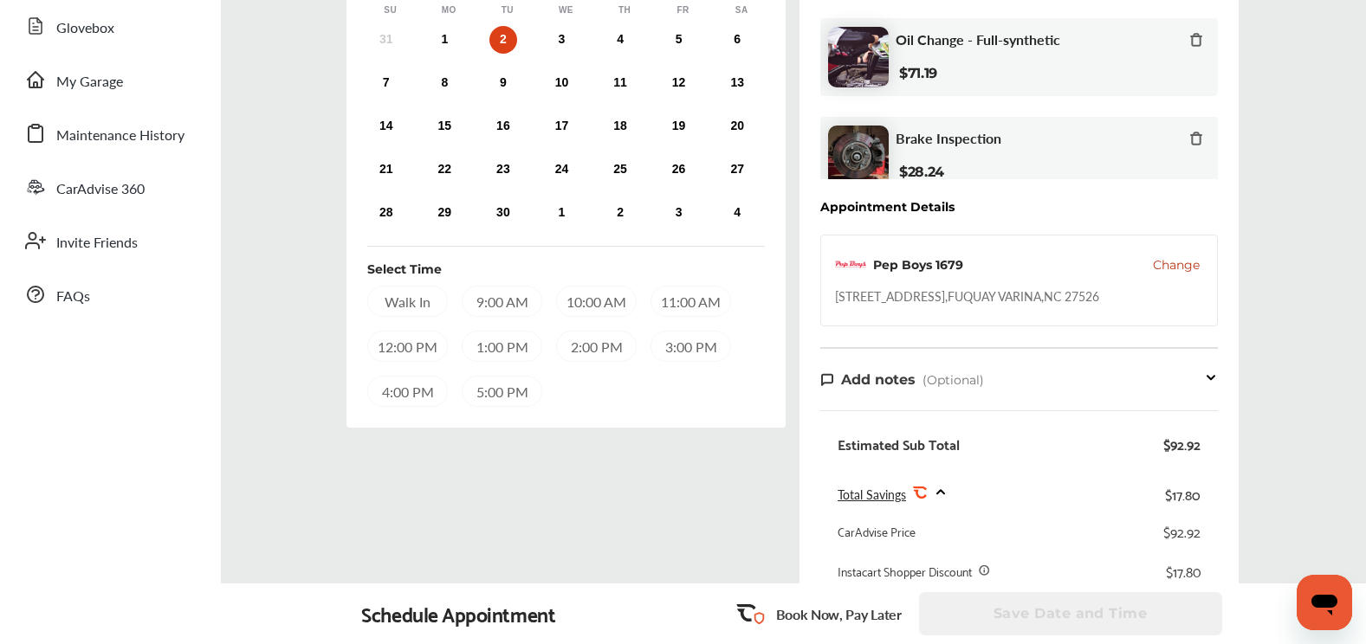
scroll to position [165, 0]
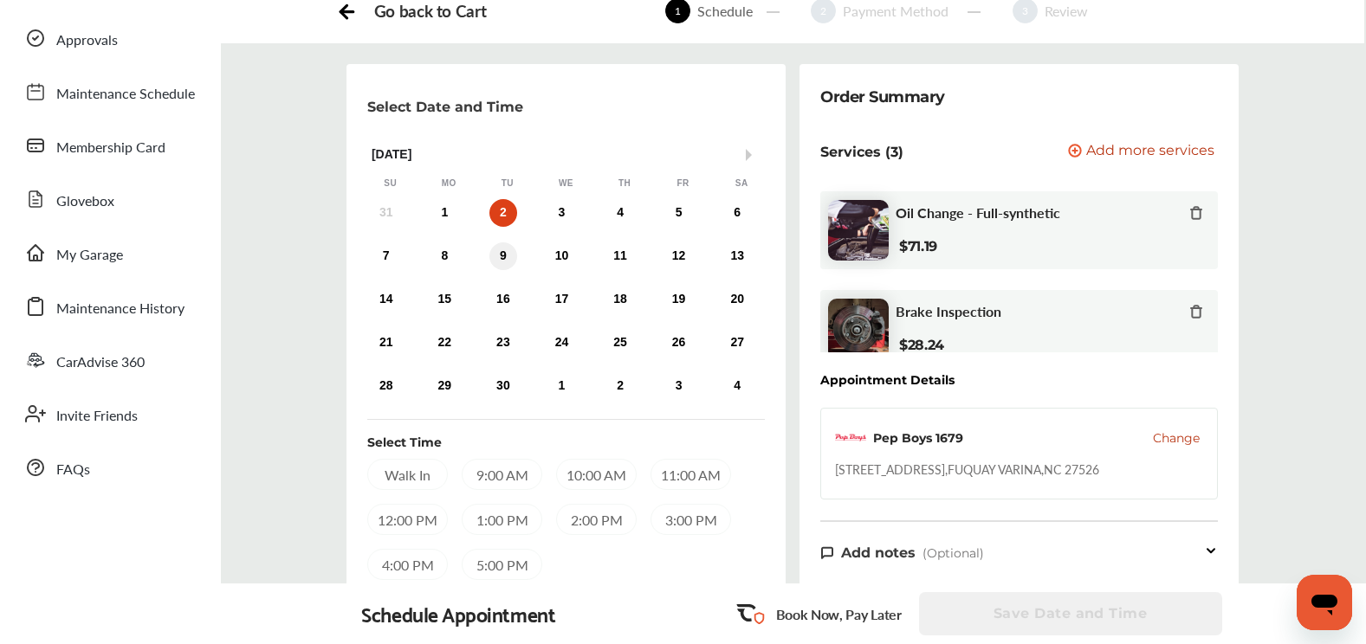
click at [501, 257] on div "9" at bounding box center [503, 256] width 28 height 28
click at [682, 483] on div "11:00 AM" at bounding box center [690, 474] width 81 height 31
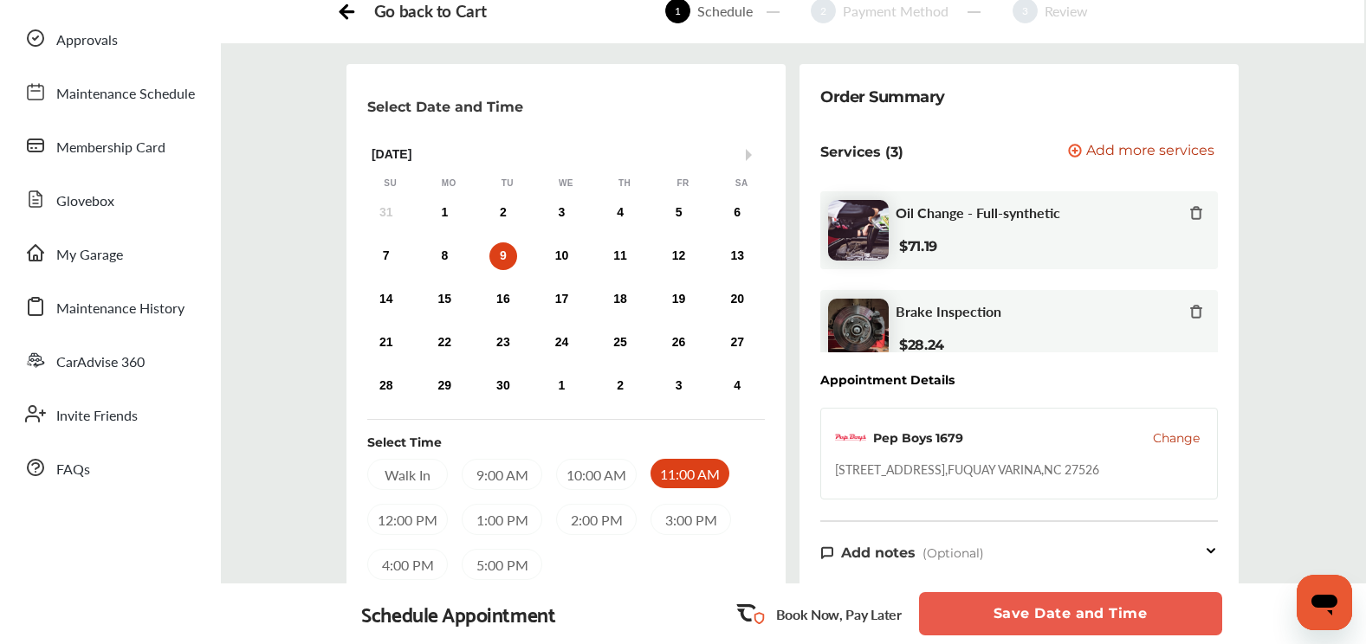
click at [1088, 604] on button "Save Date and Time" at bounding box center [1070, 613] width 303 height 43
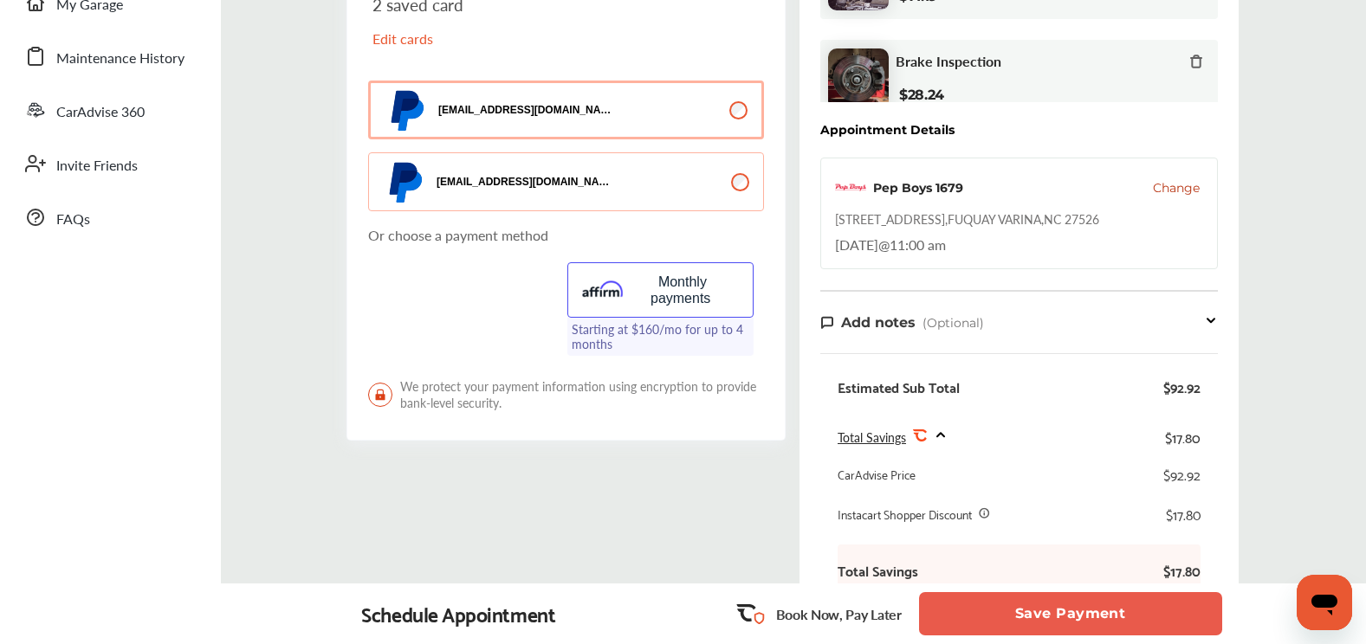
scroll to position [433, 0]
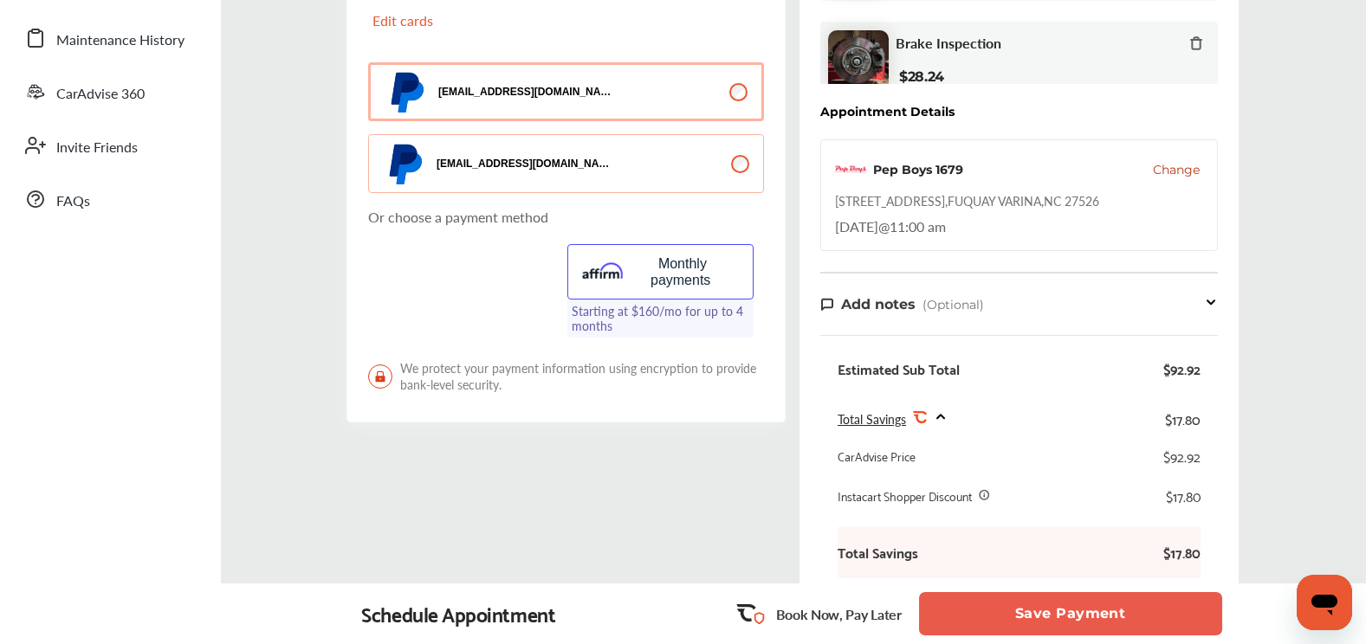
click at [1033, 613] on button "Save Payment" at bounding box center [1070, 613] width 303 height 43
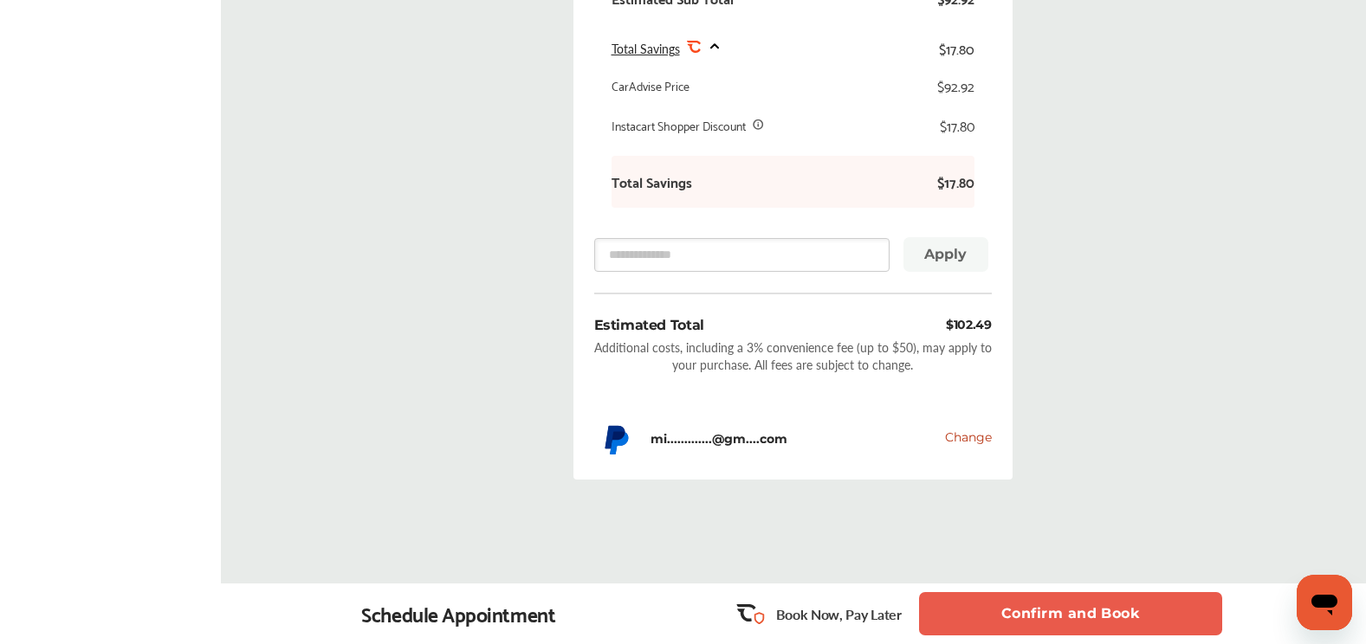
scroll to position [953, 0]
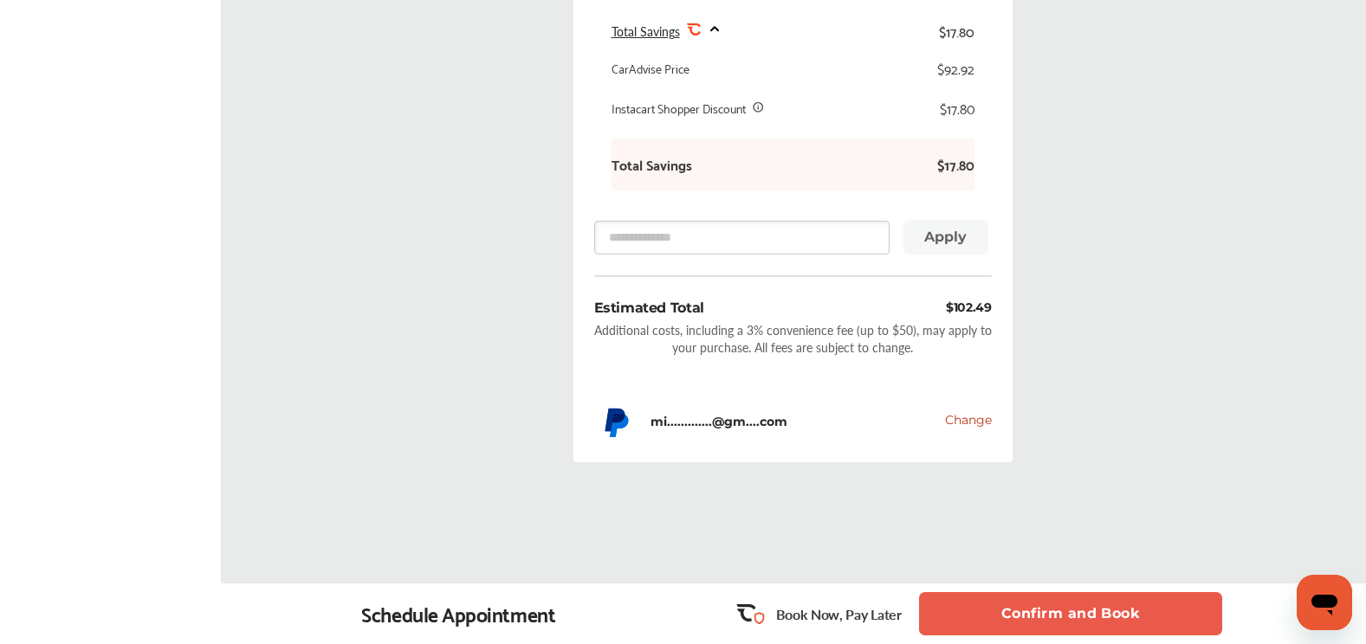
click at [1089, 607] on button "Confirm and Book" at bounding box center [1070, 613] width 303 height 43
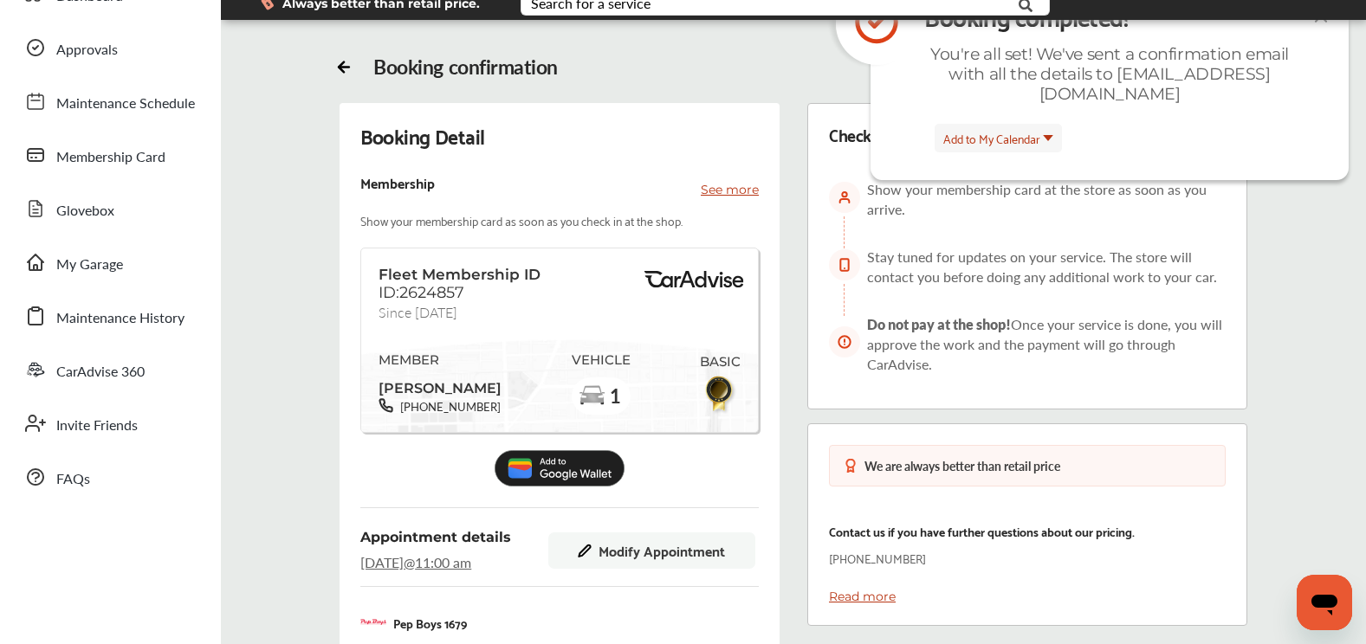
scroll to position [111, 0]
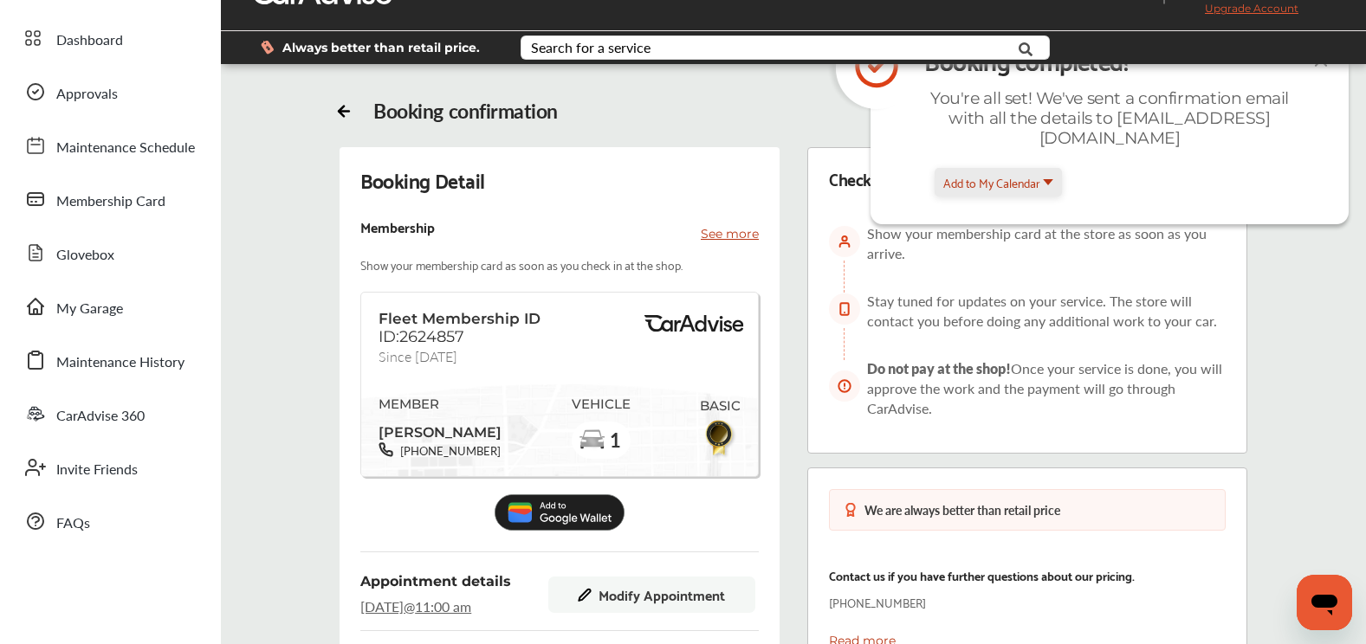
click at [1003, 191] on span "Add to My Calendar" at bounding box center [991, 182] width 97 height 20
click at [990, 83] on li "Outlook" at bounding box center [998, 76] width 126 height 34
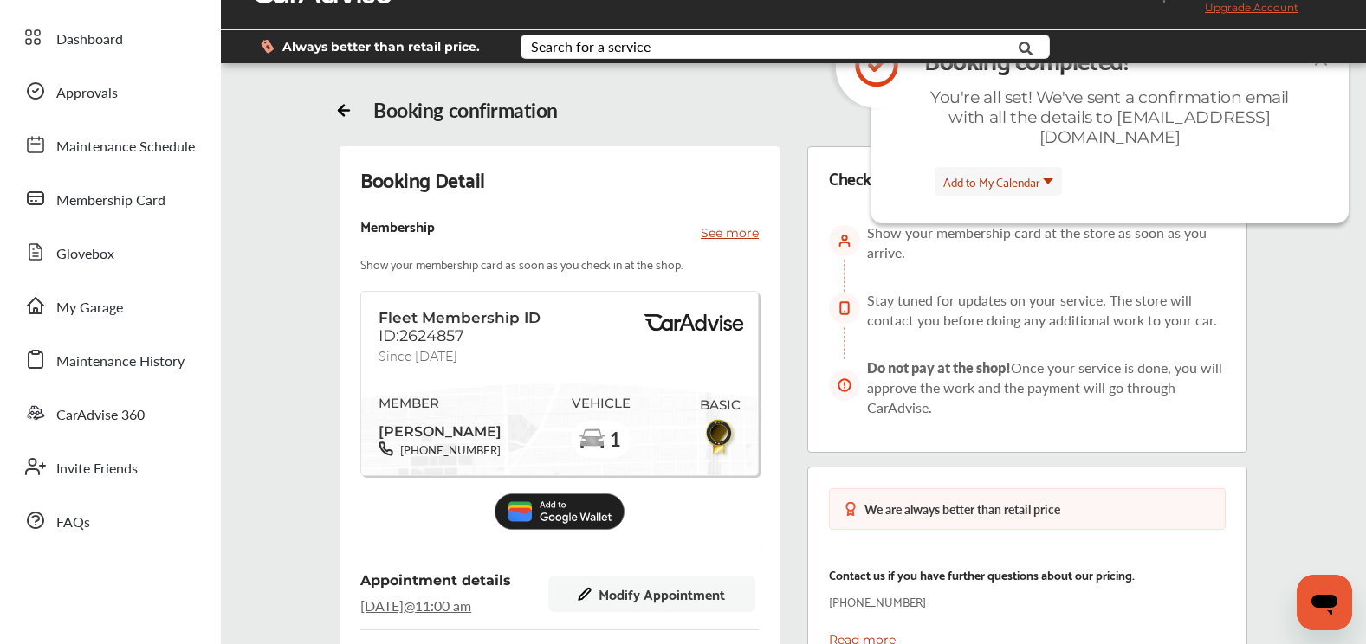
scroll to position [24, 0]
